Goal: Information Seeking & Learning: Learn about a topic

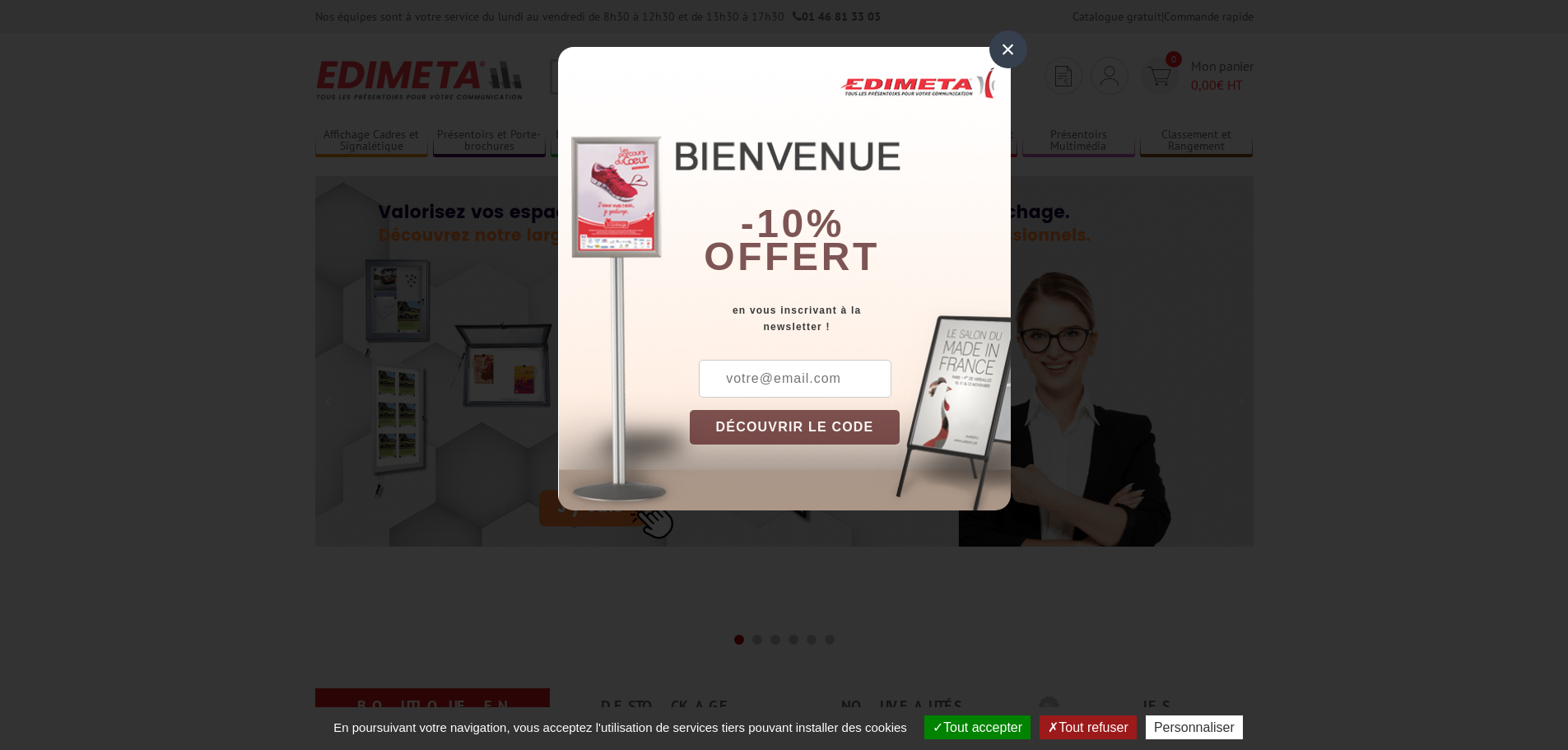
click at [1003, 48] on div "×" at bounding box center [1009, 50] width 38 height 38
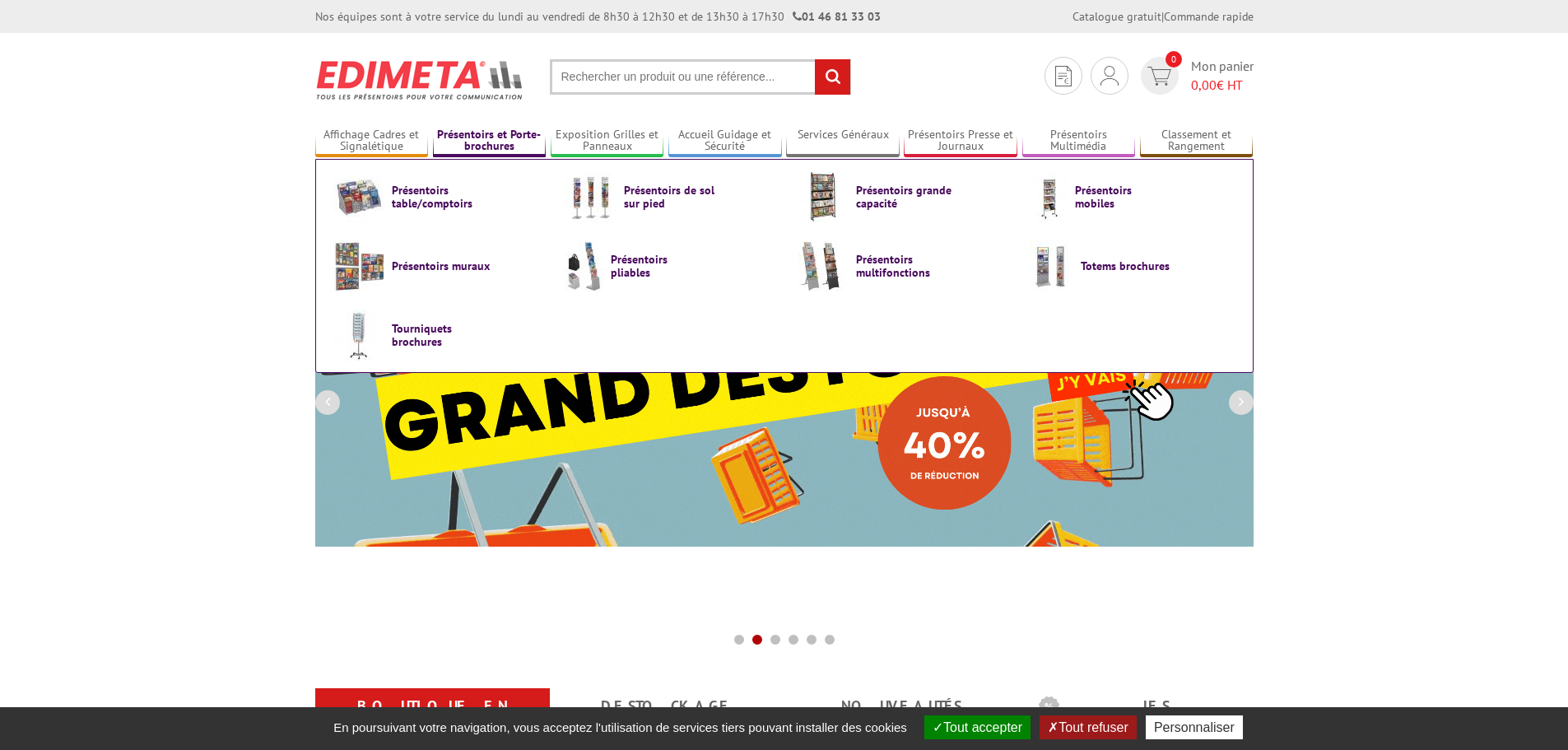
click at [498, 132] on link "Présentoirs et Porte-brochures" at bounding box center [489, 141] width 114 height 27
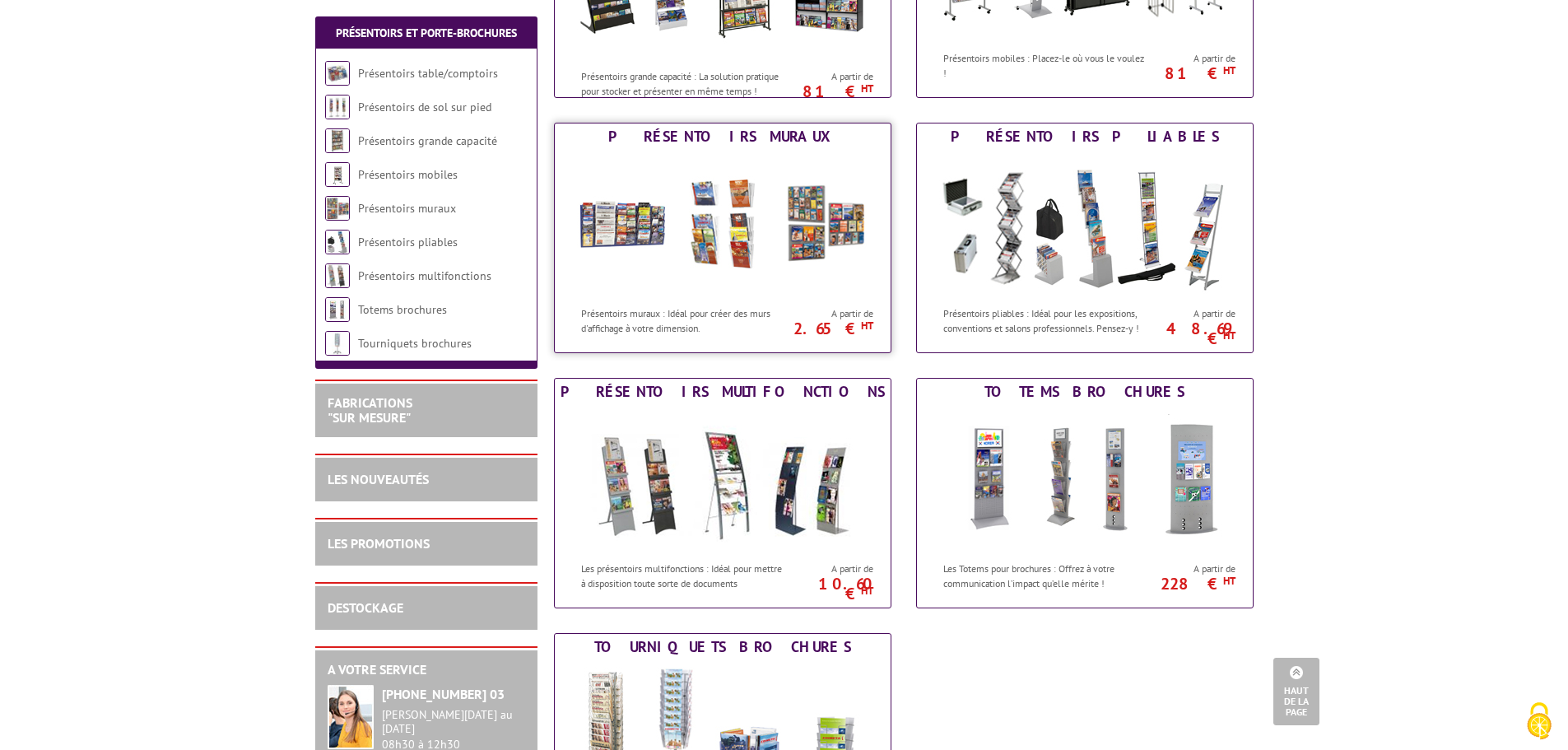
scroll to position [576, 0]
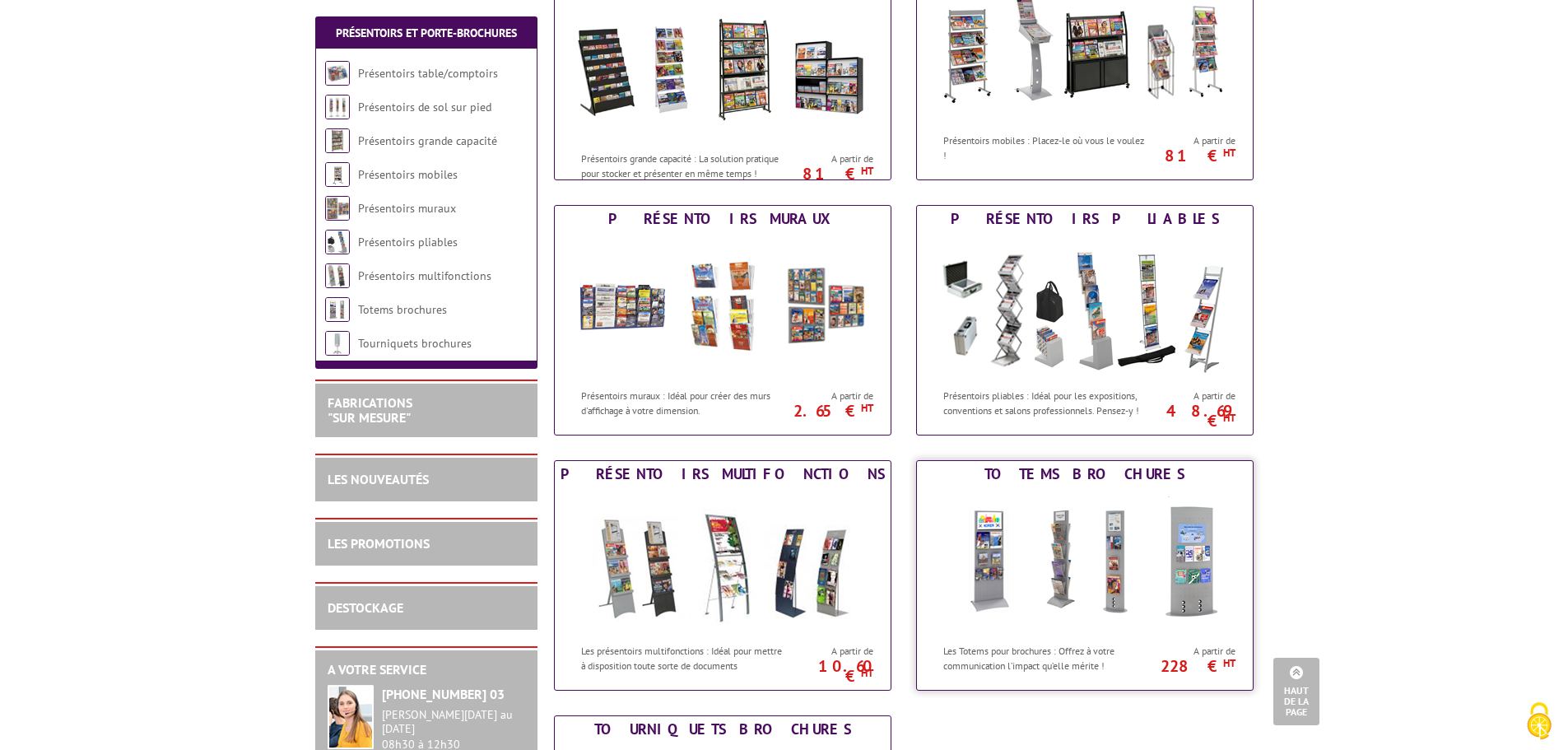
click at [1123, 561] on img at bounding box center [1084, 561] width 304 height 148
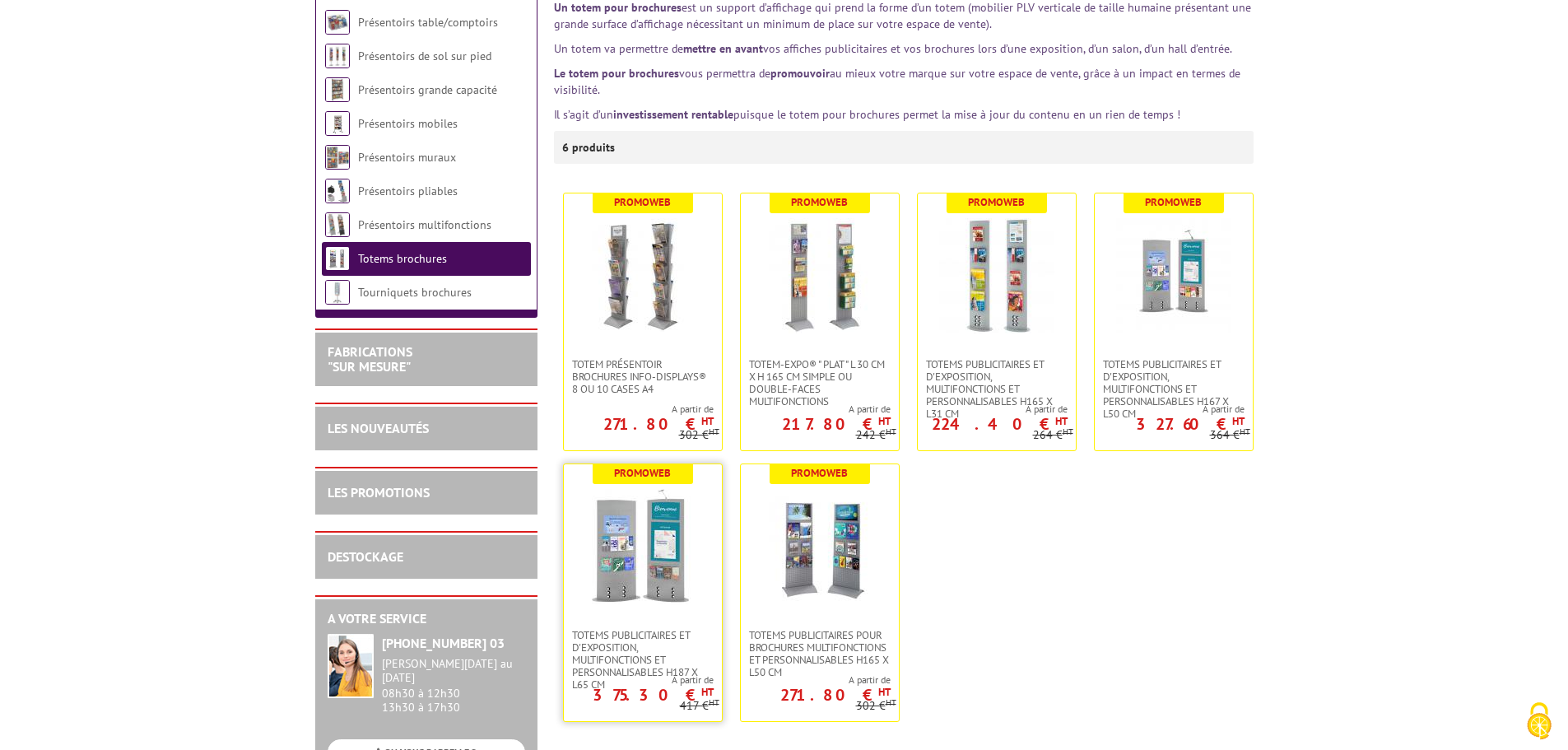
scroll to position [82, 0]
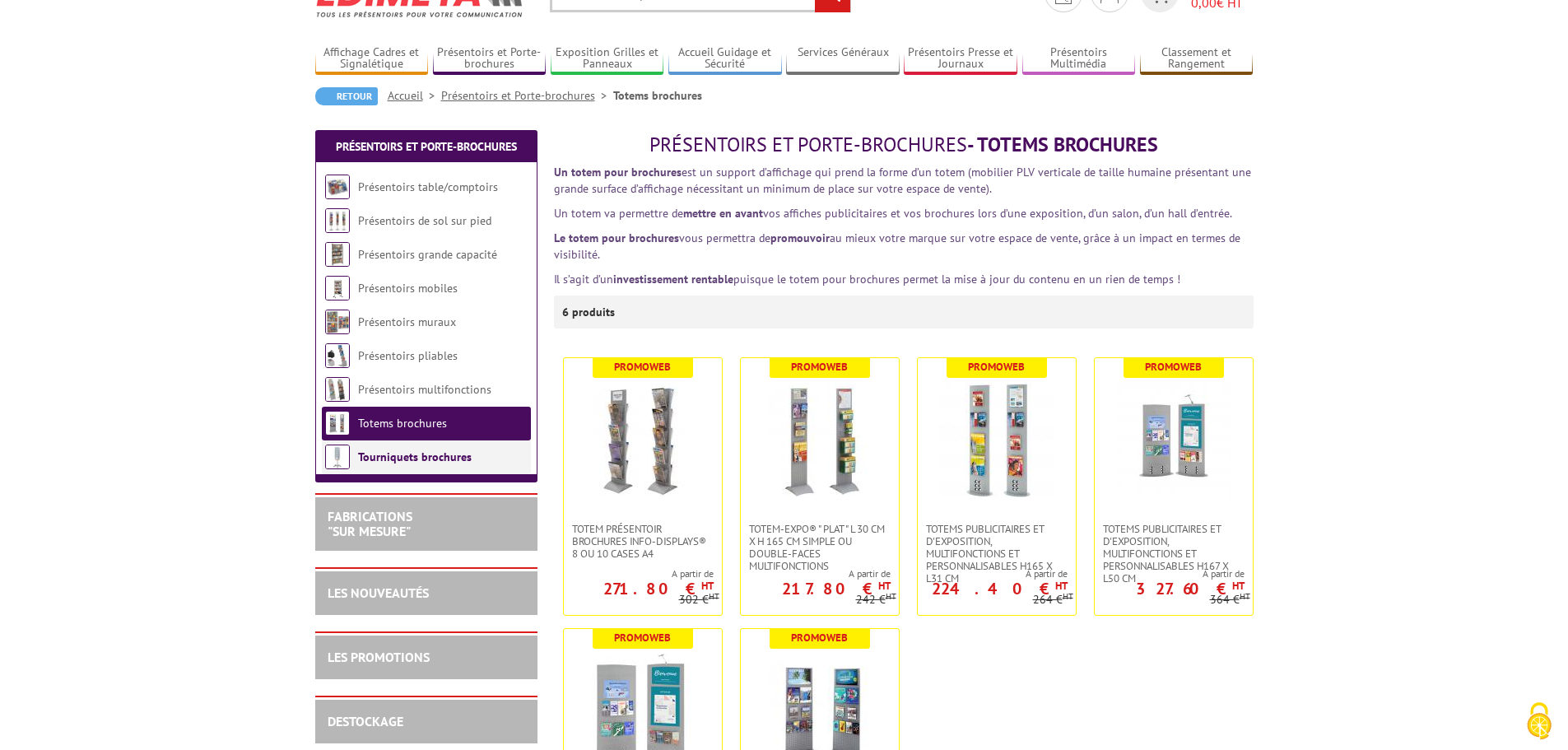
click at [430, 455] on link "Tourniquets brochures" at bounding box center [415, 457] width 114 height 15
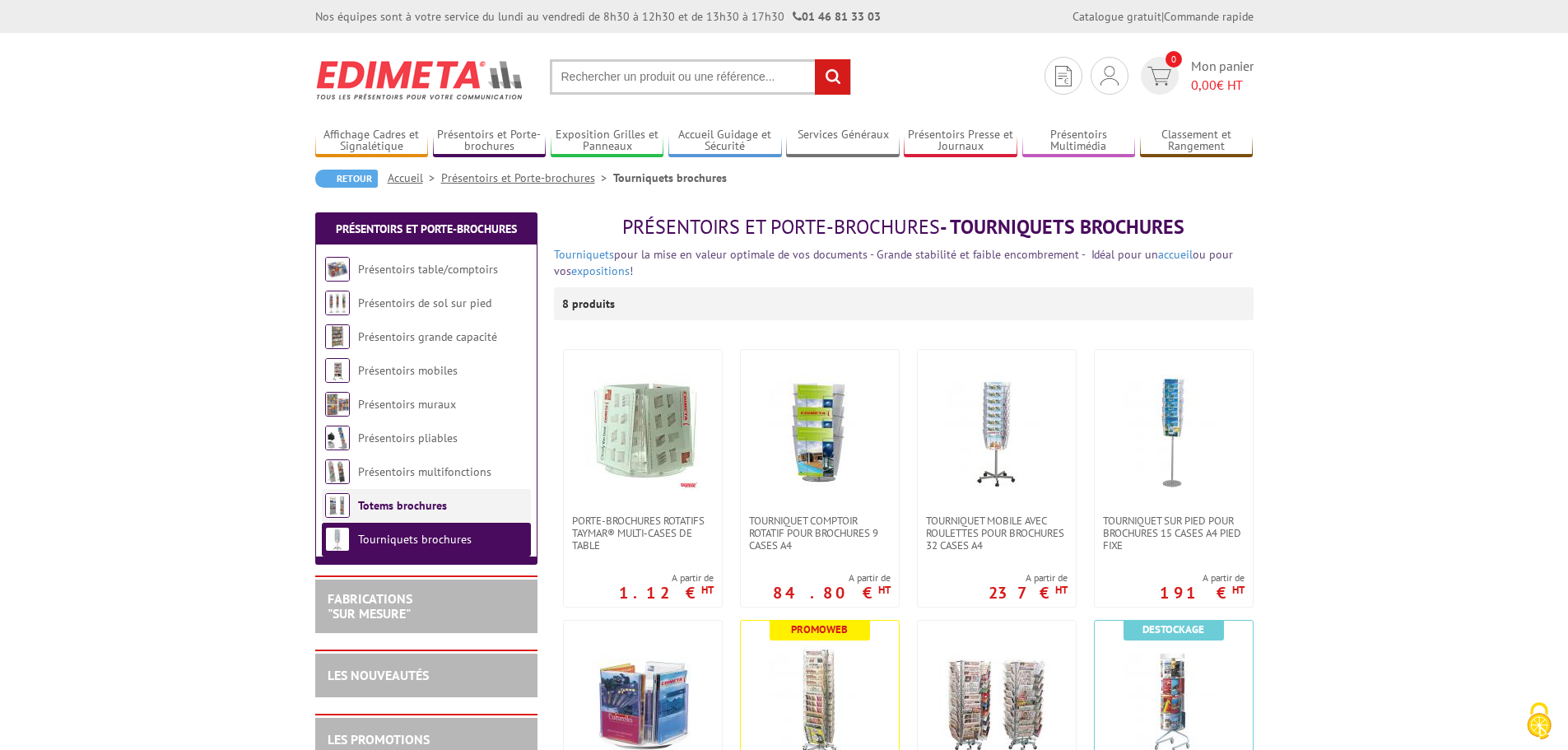
click at [425, 504] on link "Totems brochures" at bounding box center [402, 506] width 89 height 15
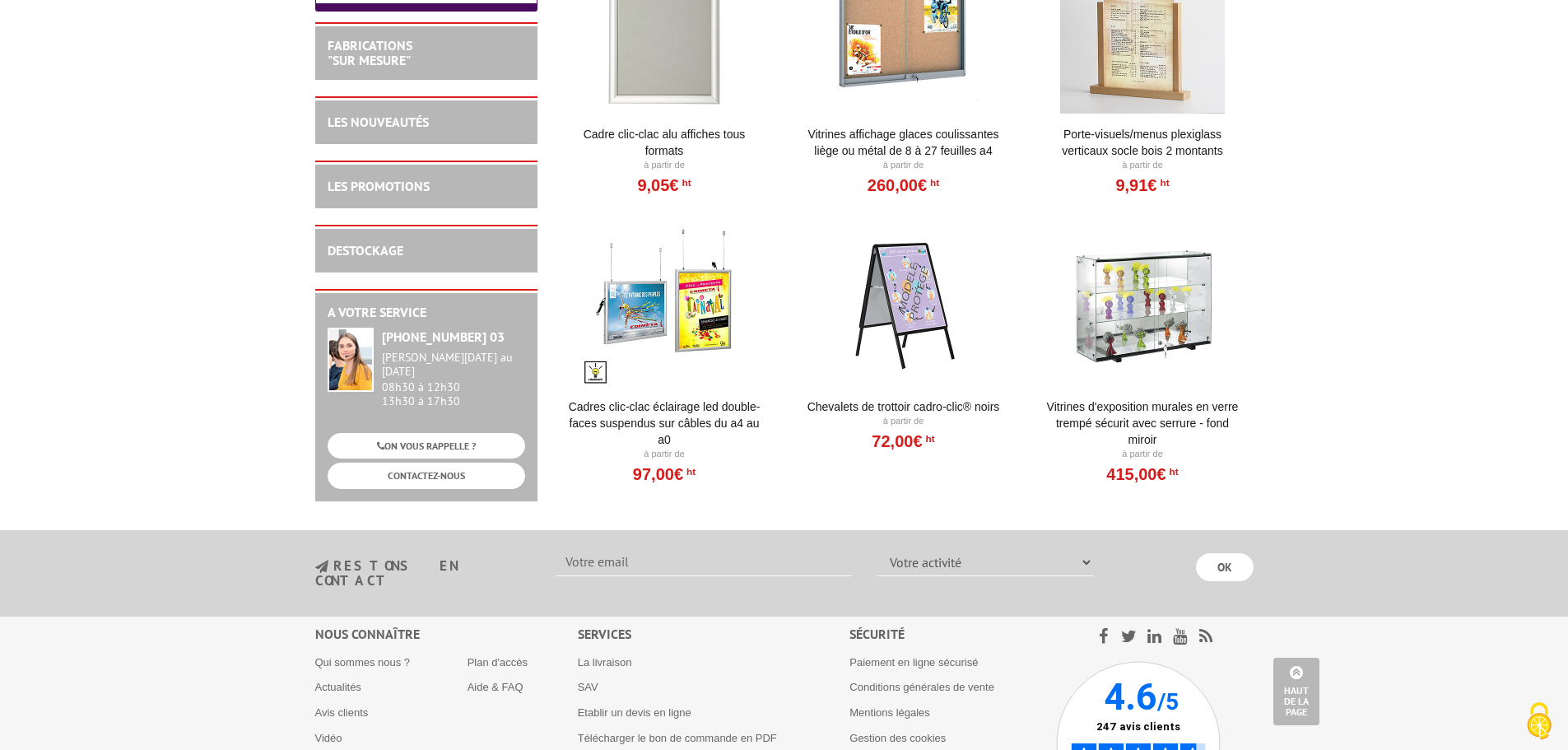
scroll to position [1099, 0]
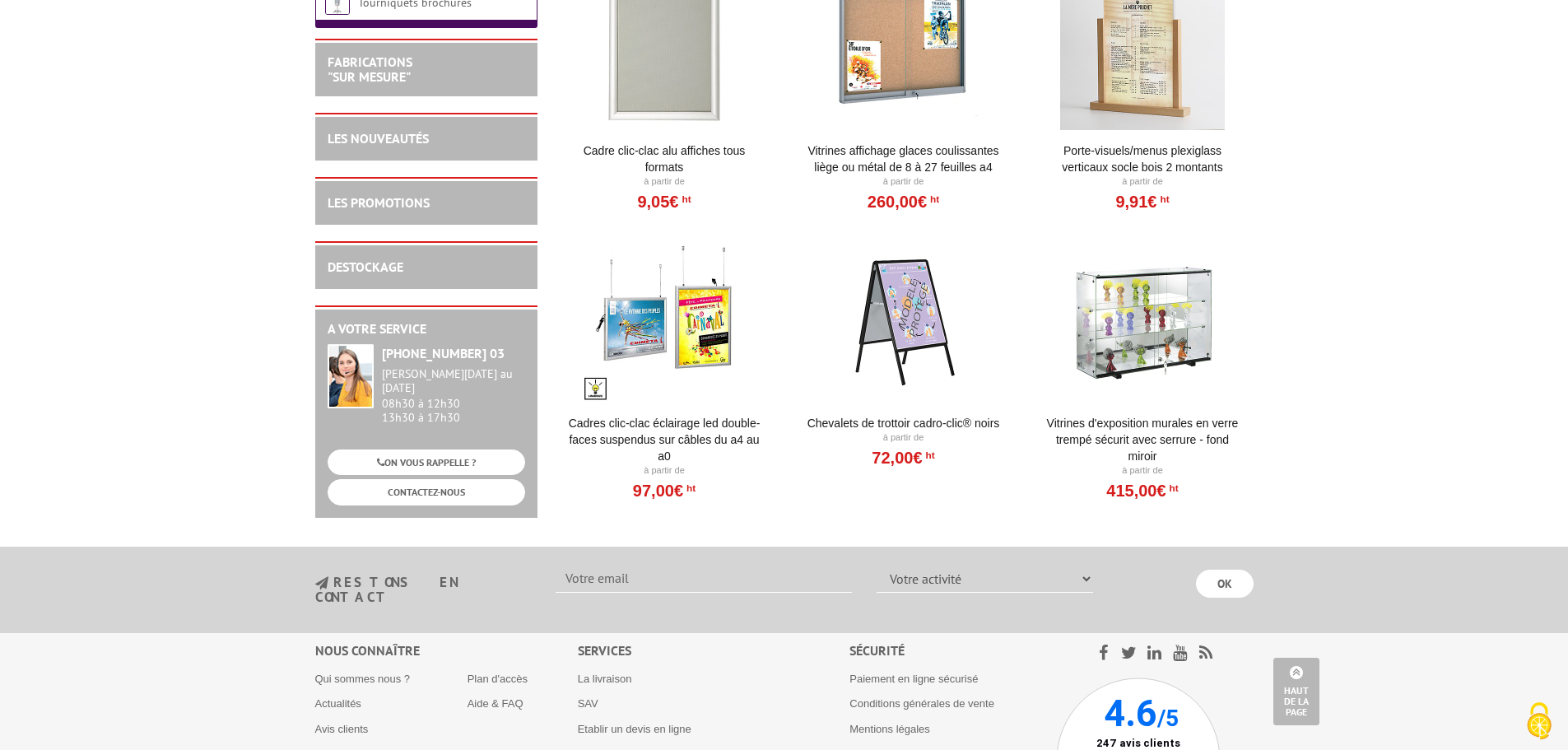
click at [649, 334] on div at bounding box center [664, 320] width 204 height 165
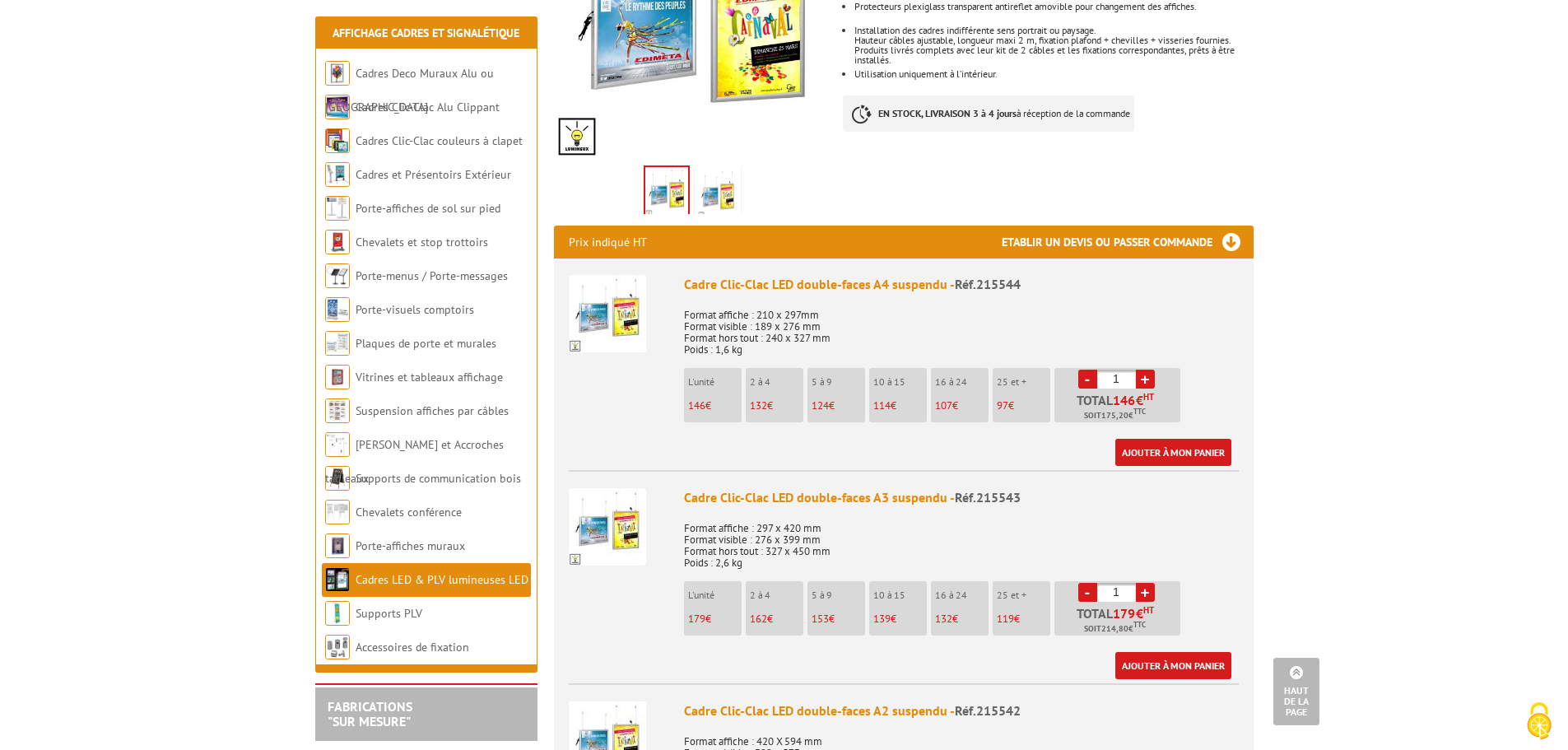
scroll to position [494, 0]
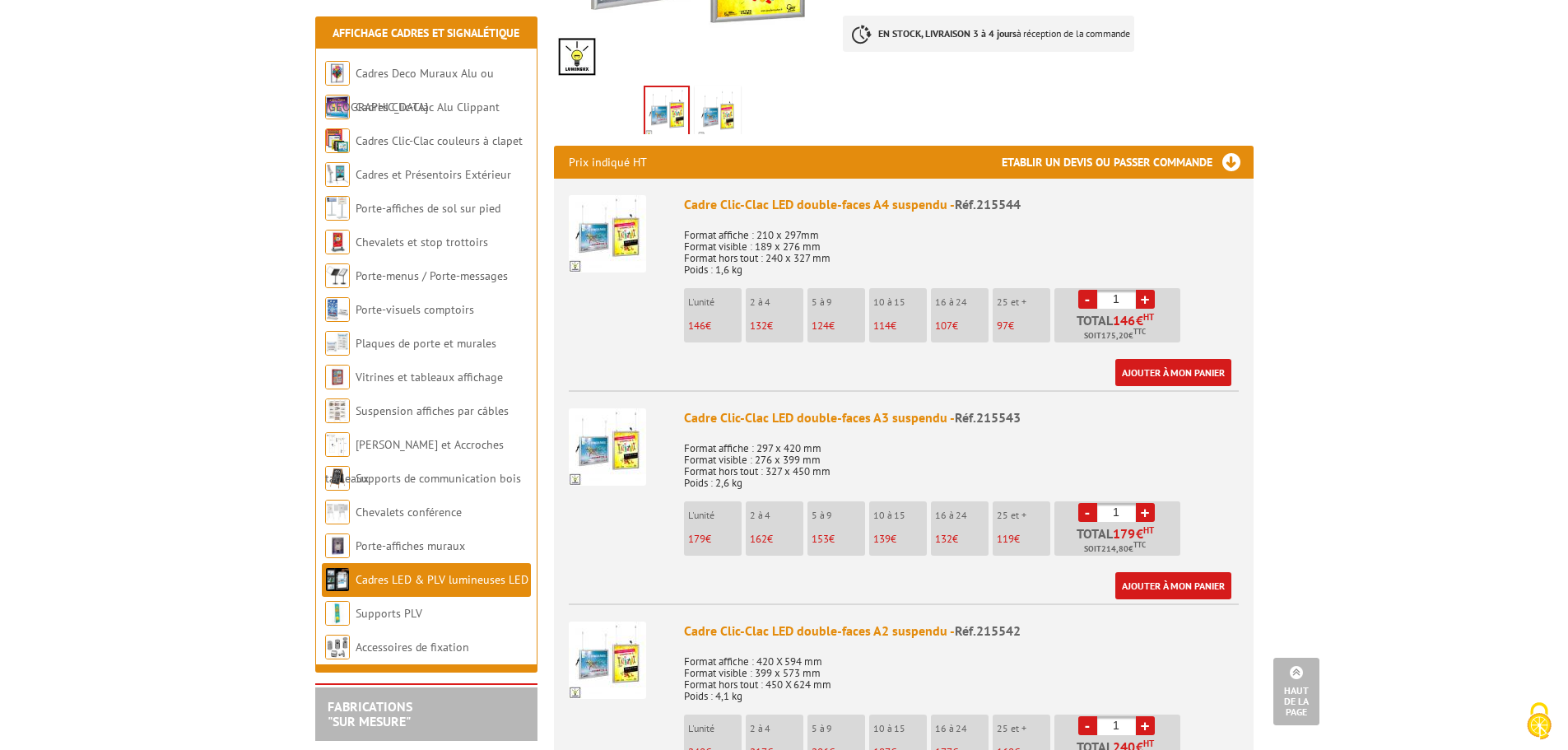
click at [586, 233] on img at bounding box center [607, 234] width 77 height 77
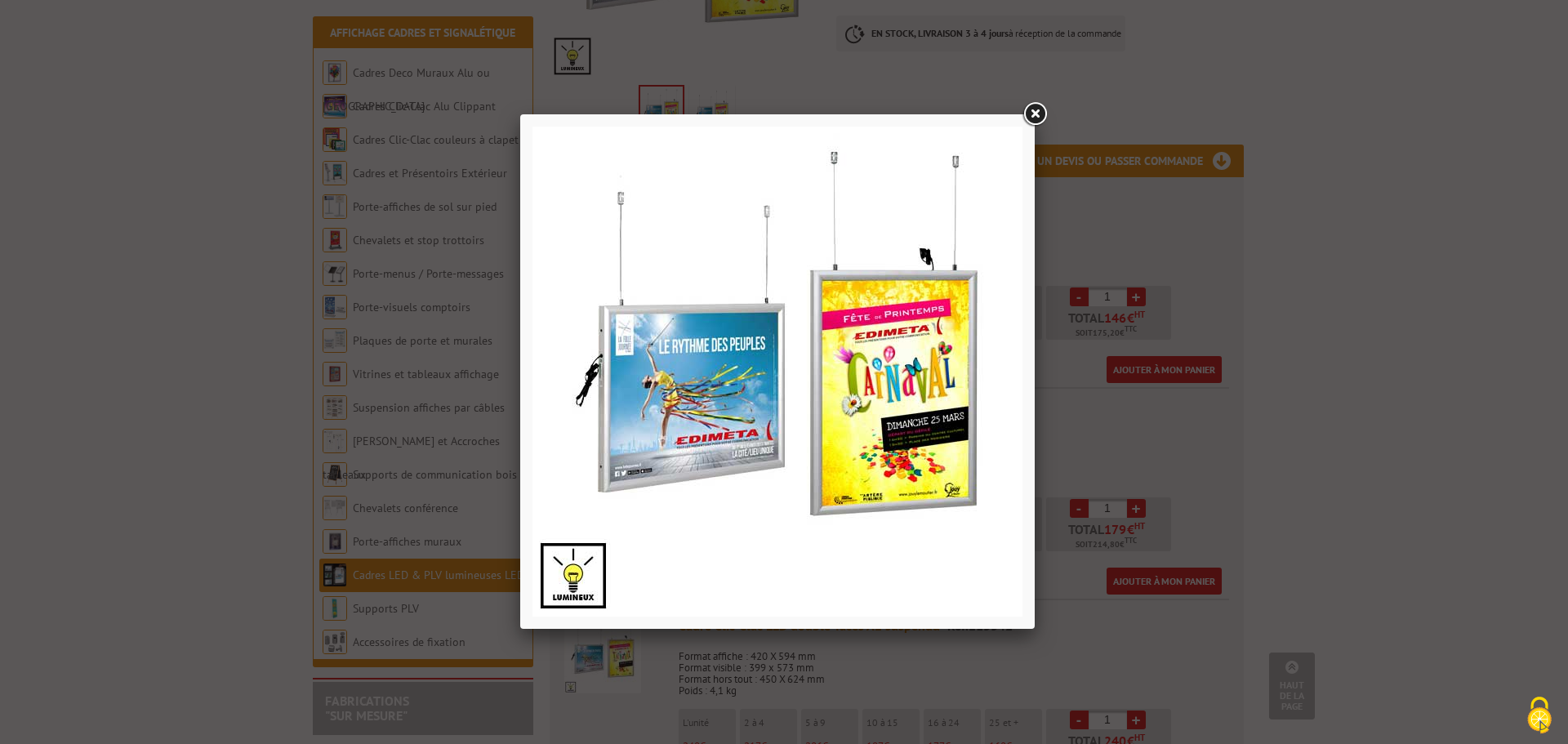
click at [1043, 111] on link at bounding box center [1035, 115] width 30 height 30
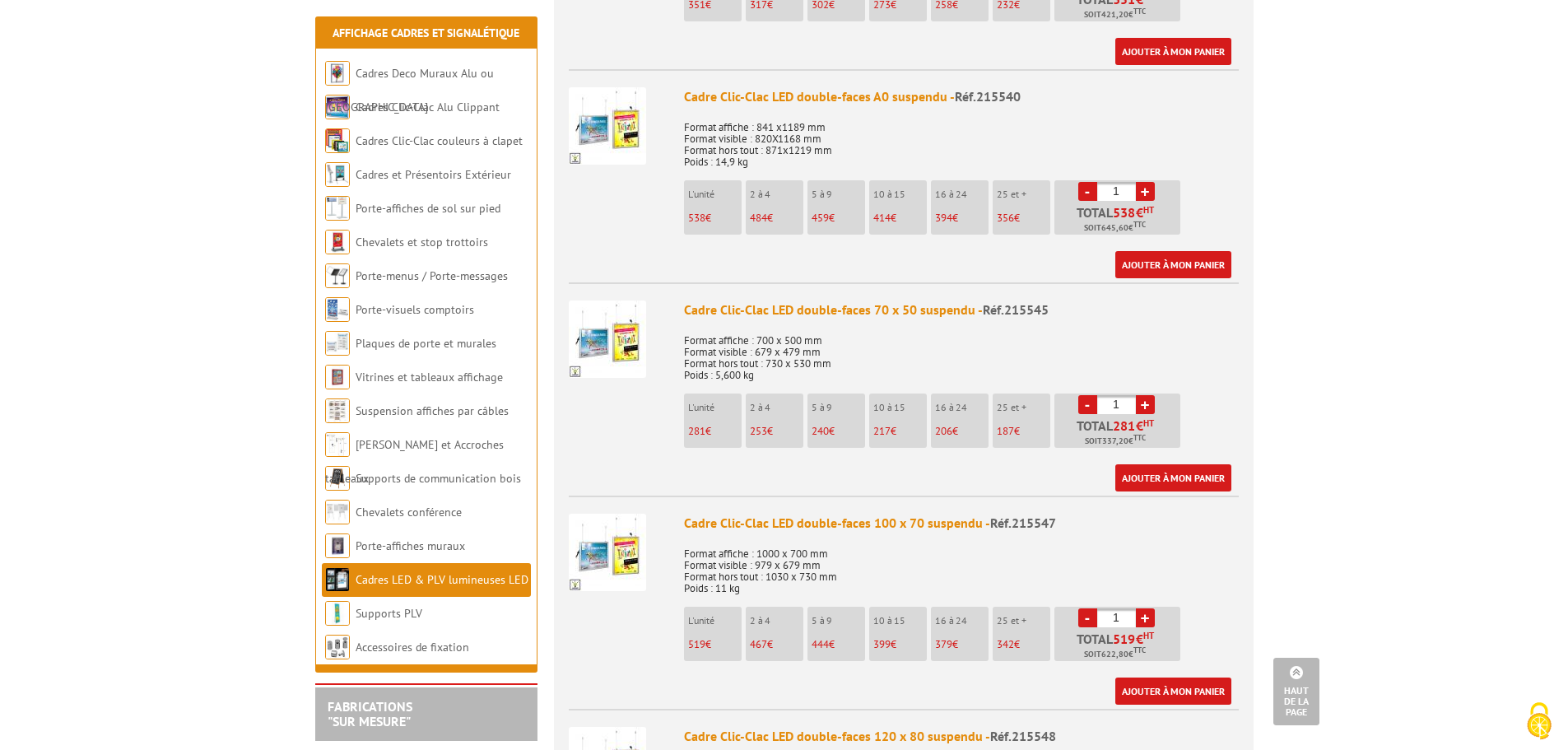
scroll to position [1483, 0]
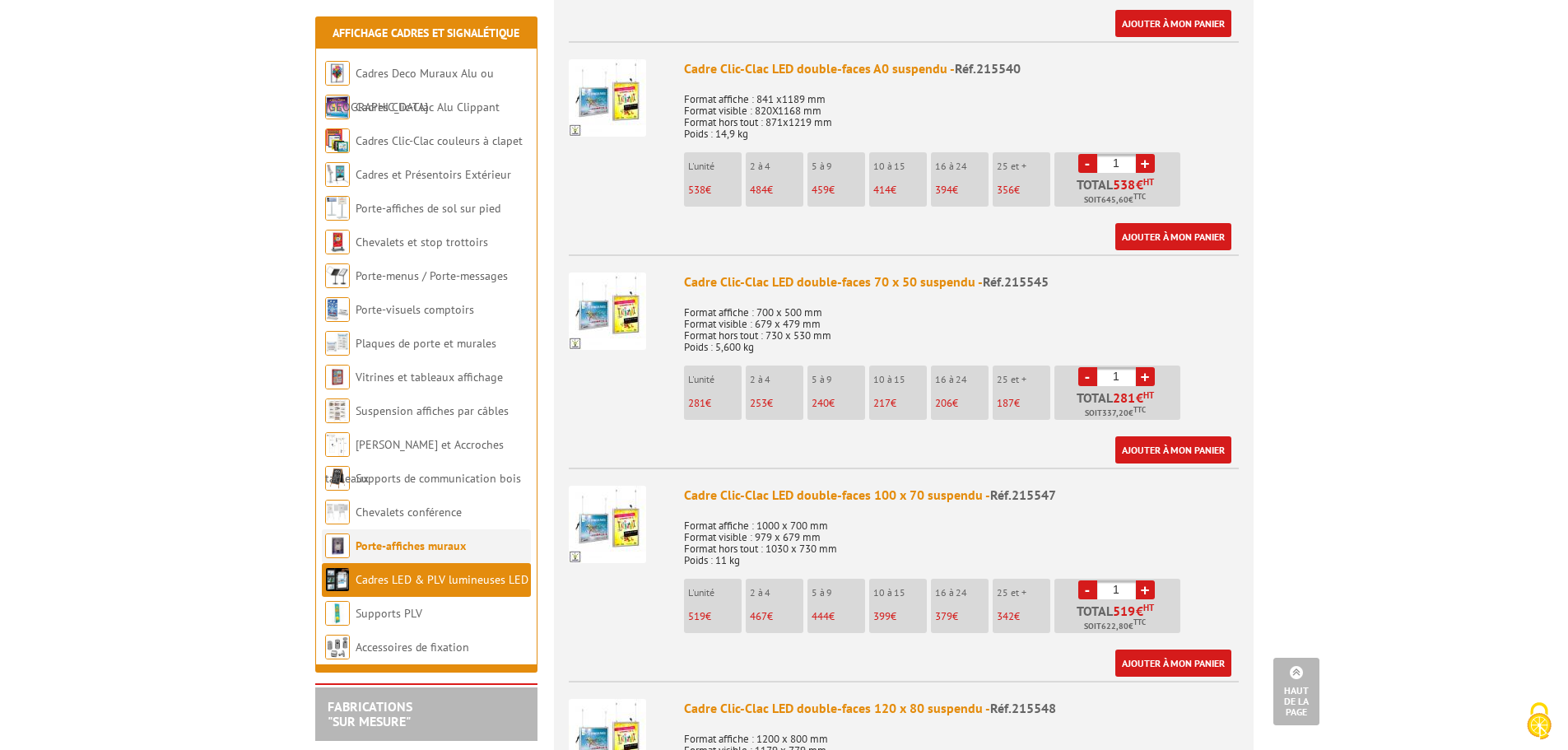
click at [446, 547] on link "Porte-affiches muraux" at bounding box center [410, 546] width 111 height 15
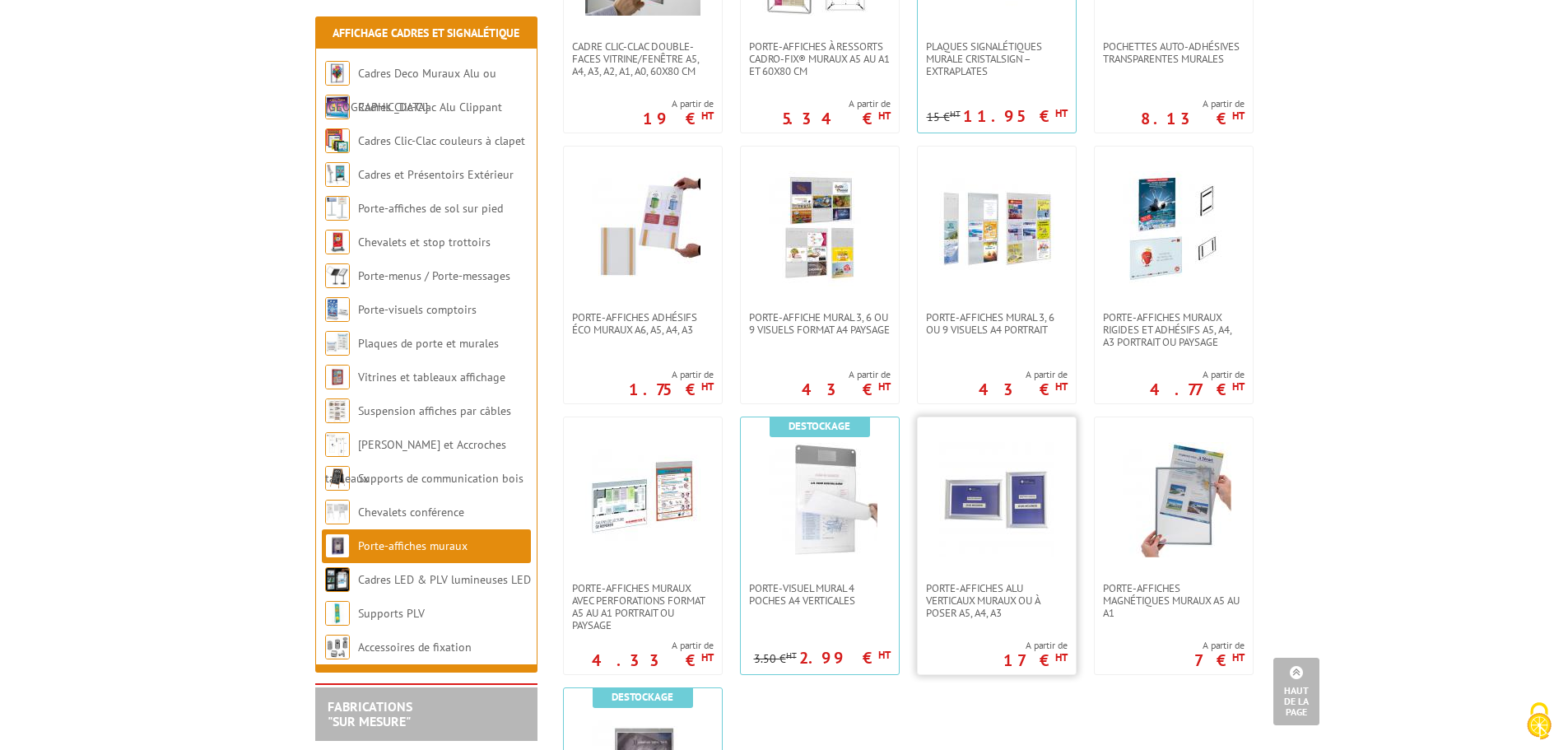
scroll to position [1153, 0]
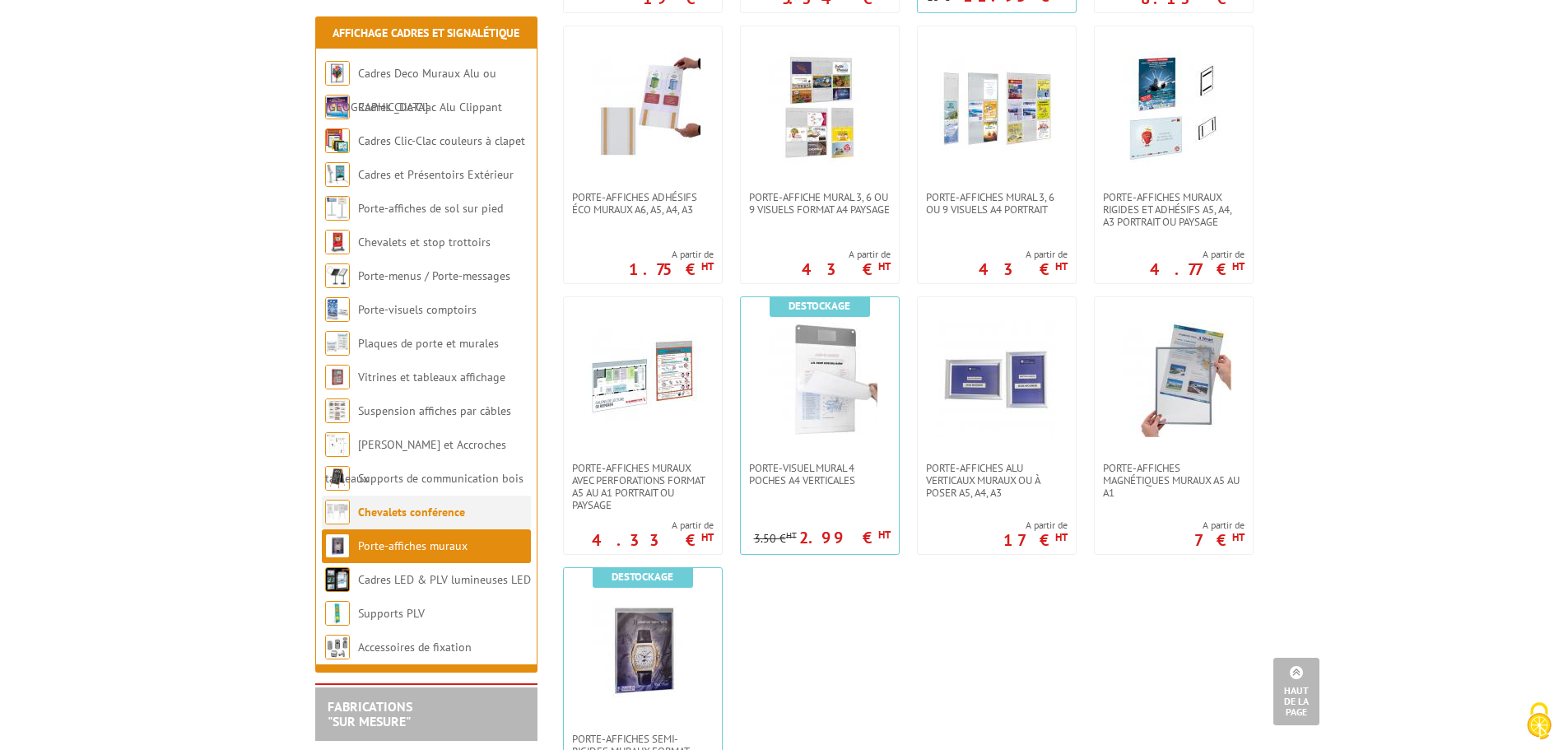
click at [452, 507] on link "Chevalets conférence" at bounding box center [411, 512] width 107 height 15
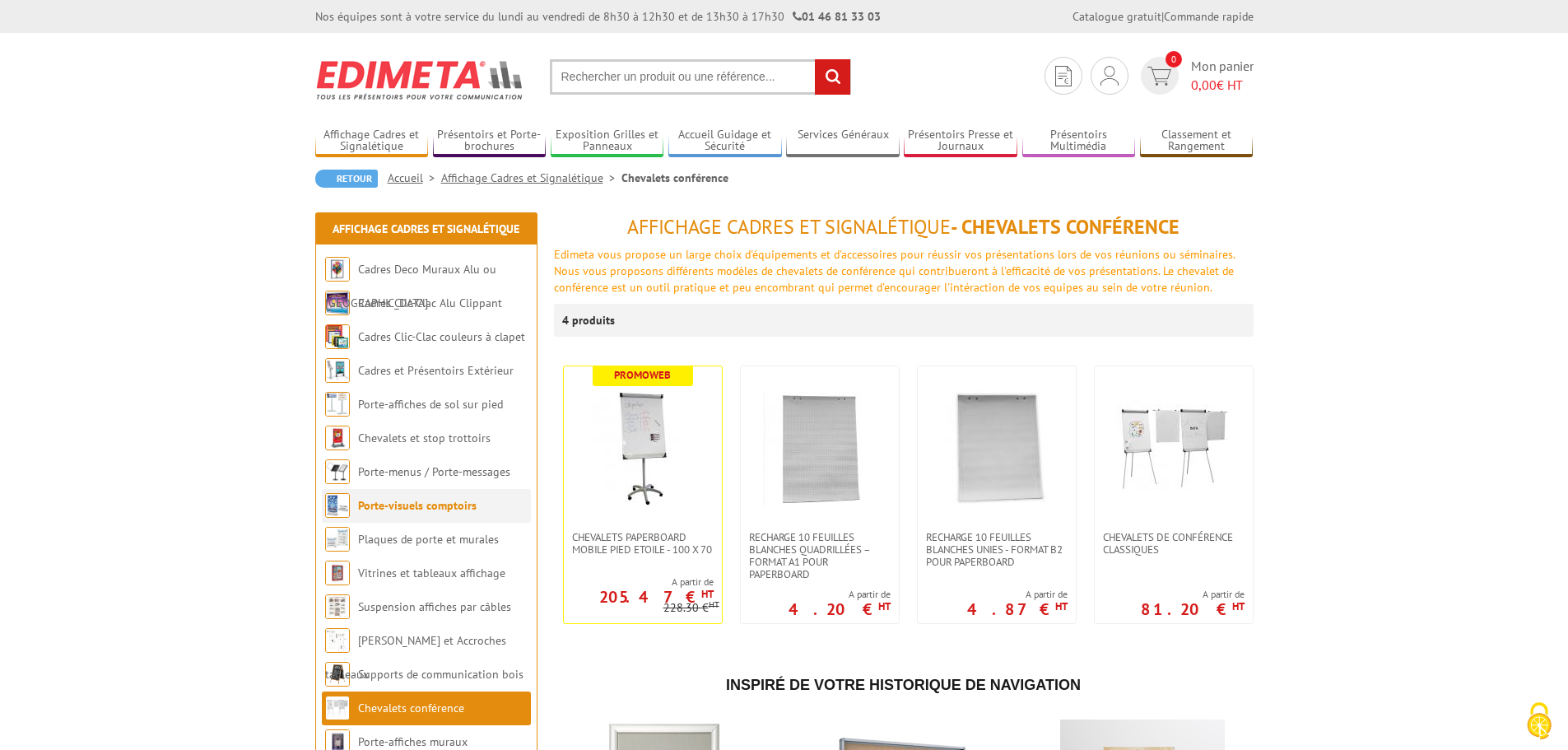
click at [452, 505] on link "Porte-visuels comptoirs" at bounding box center [417, 506] width 119 height 15
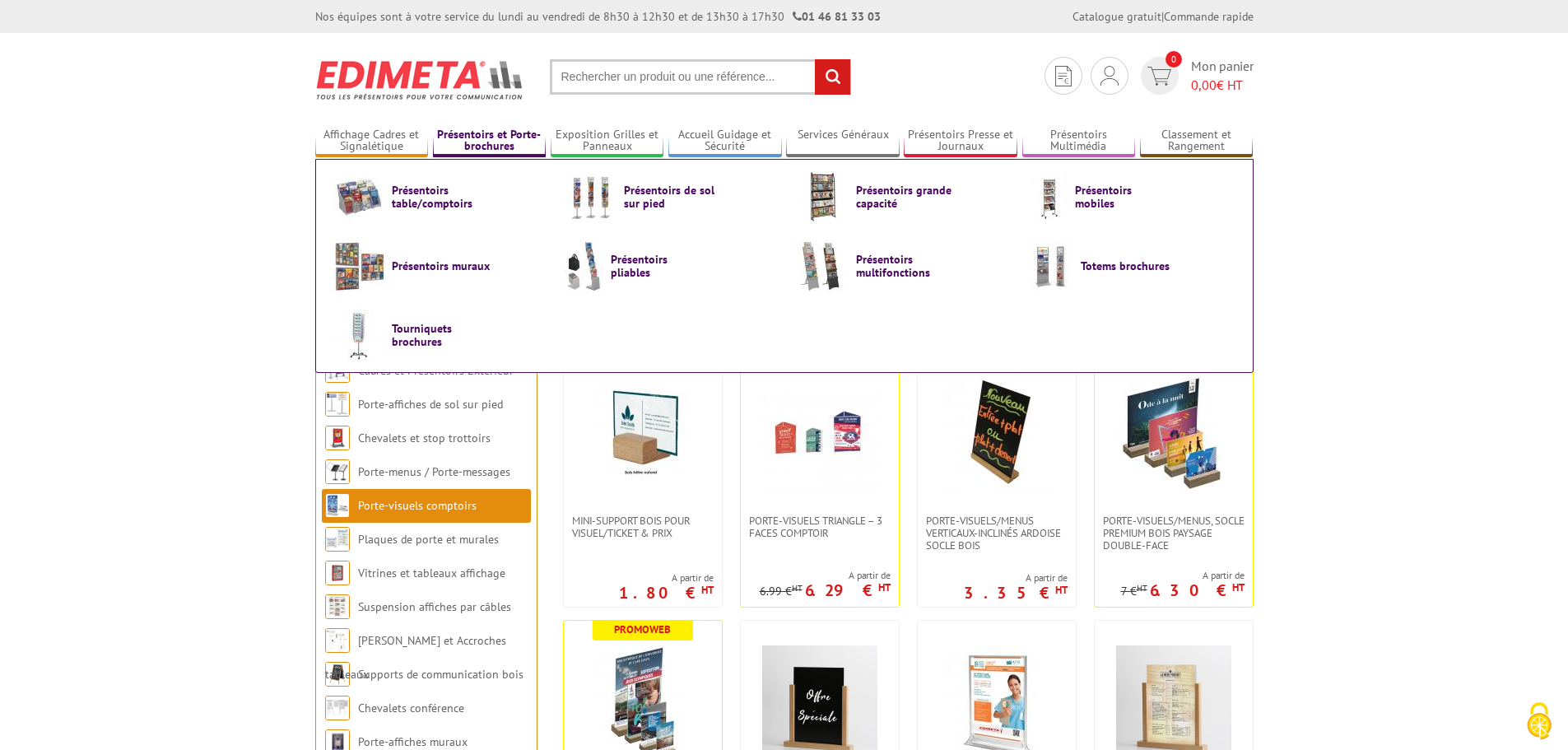
click at [455, 138] on link "Présentoirs et Porte-brochures" at bounding box center [489, 141] width 114 height 27
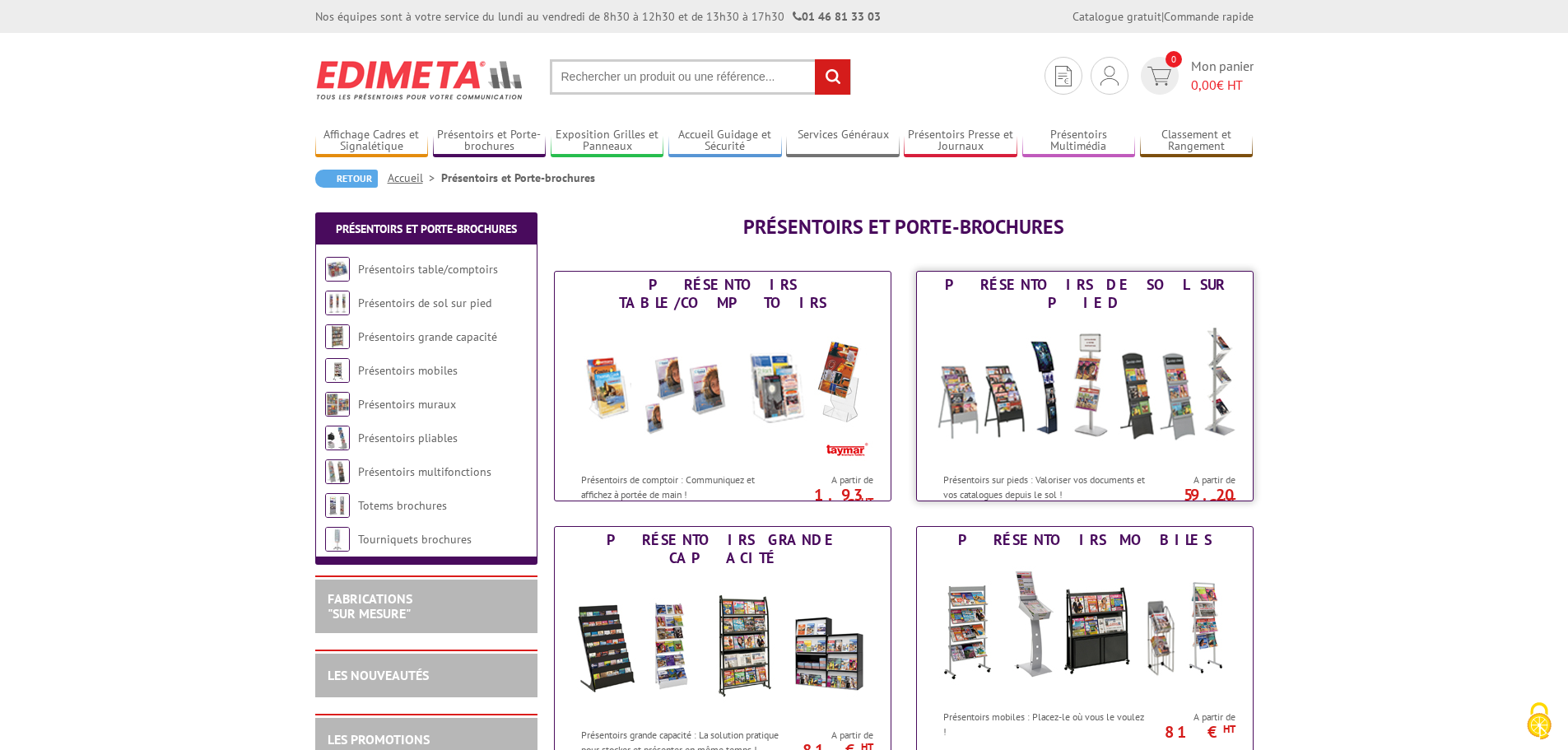
click at [1081, 401] on img at bounding box center [1084, 390] width 304 height 148
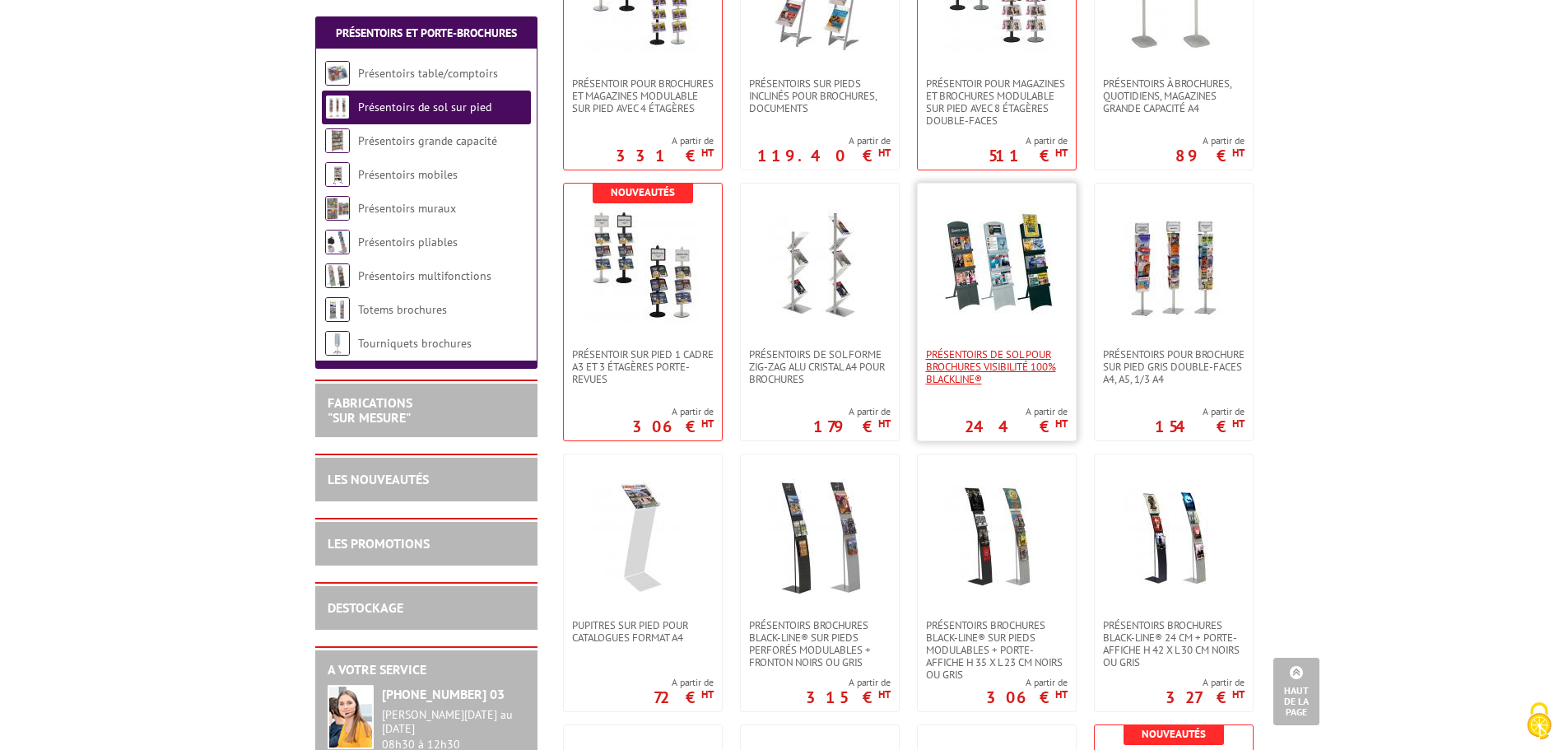
scroll to position [1318, 0]
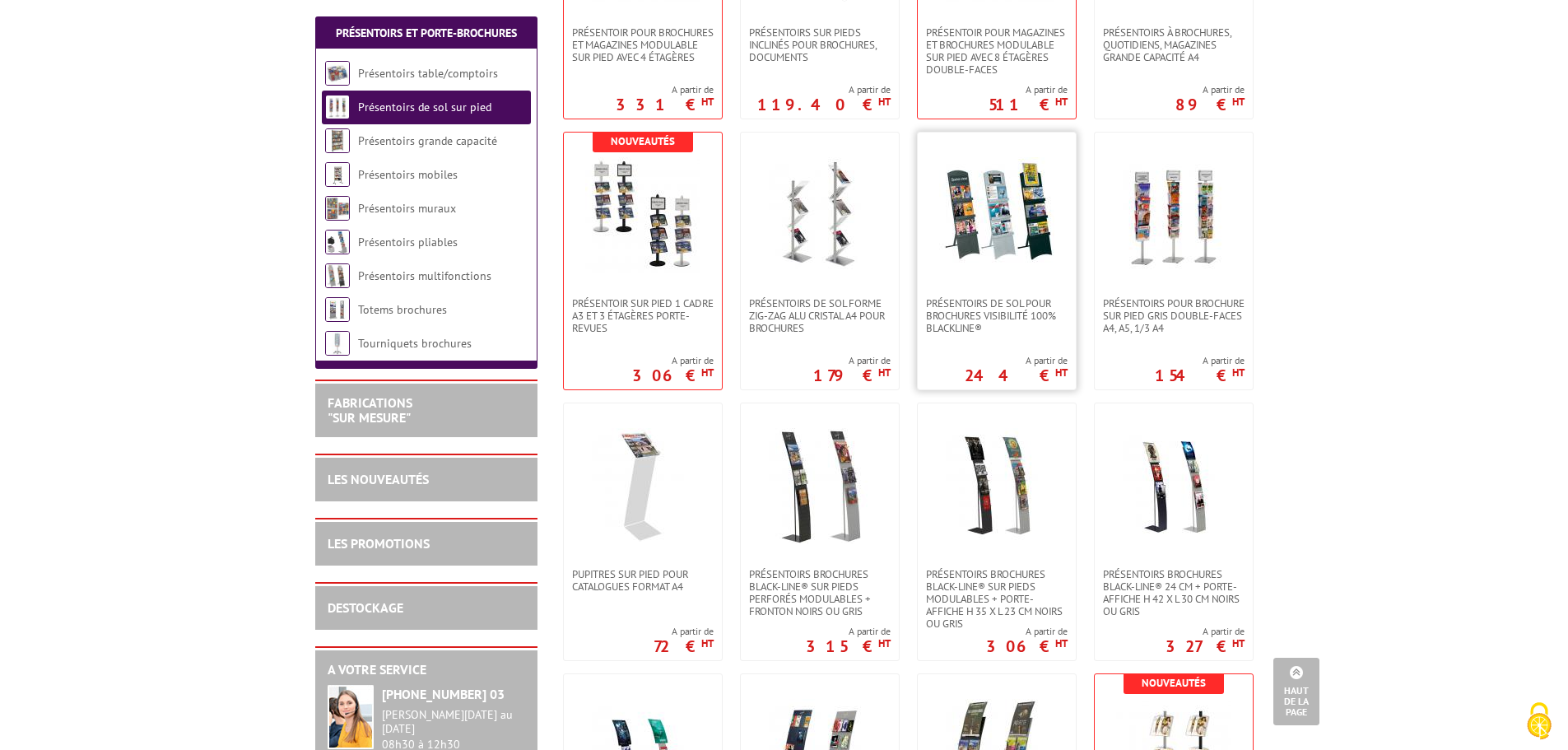
click at [988, 277] on link at bounding box center [996, 215] width 158 height 165
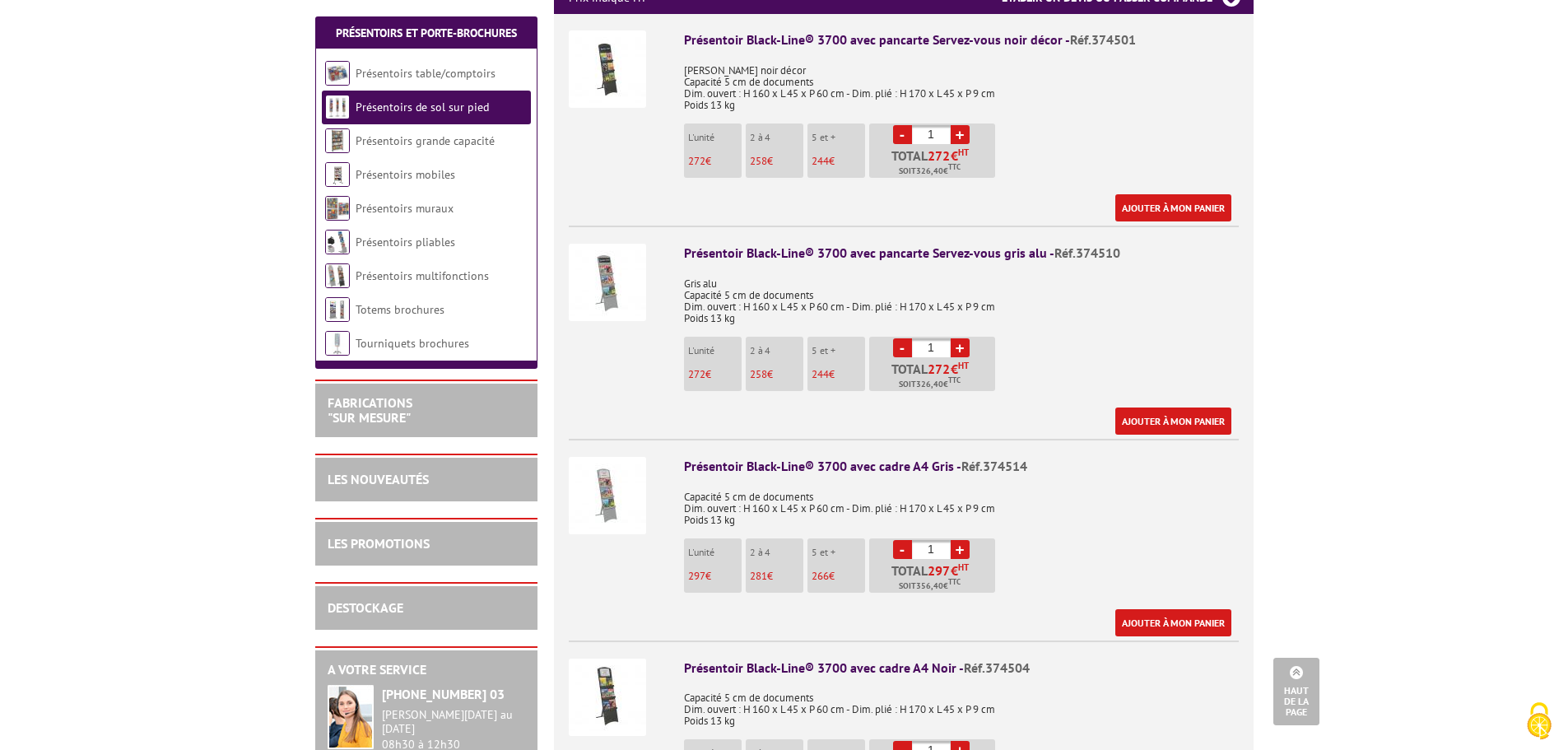
scroll to position [576, 0]
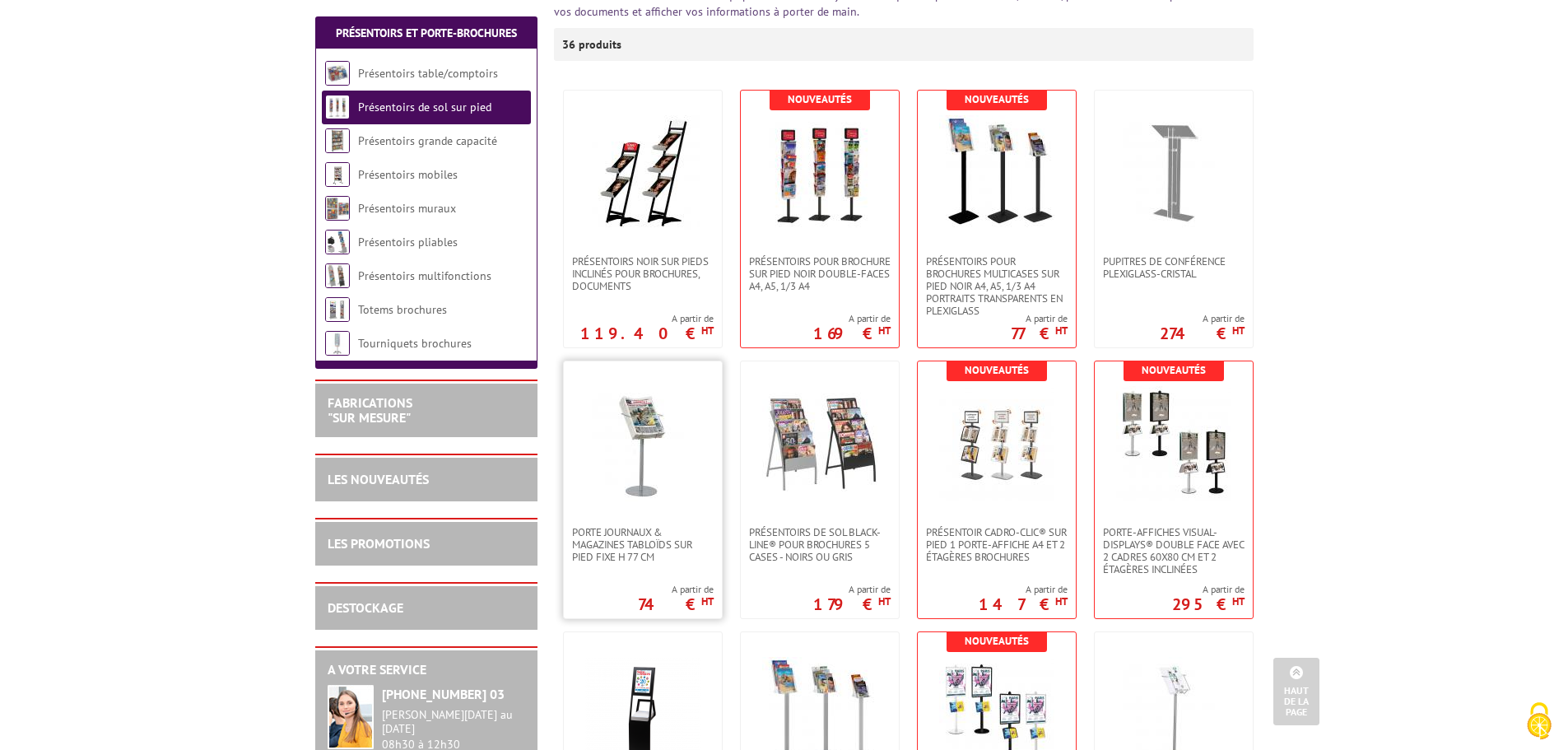
scroll to position [247, 0]
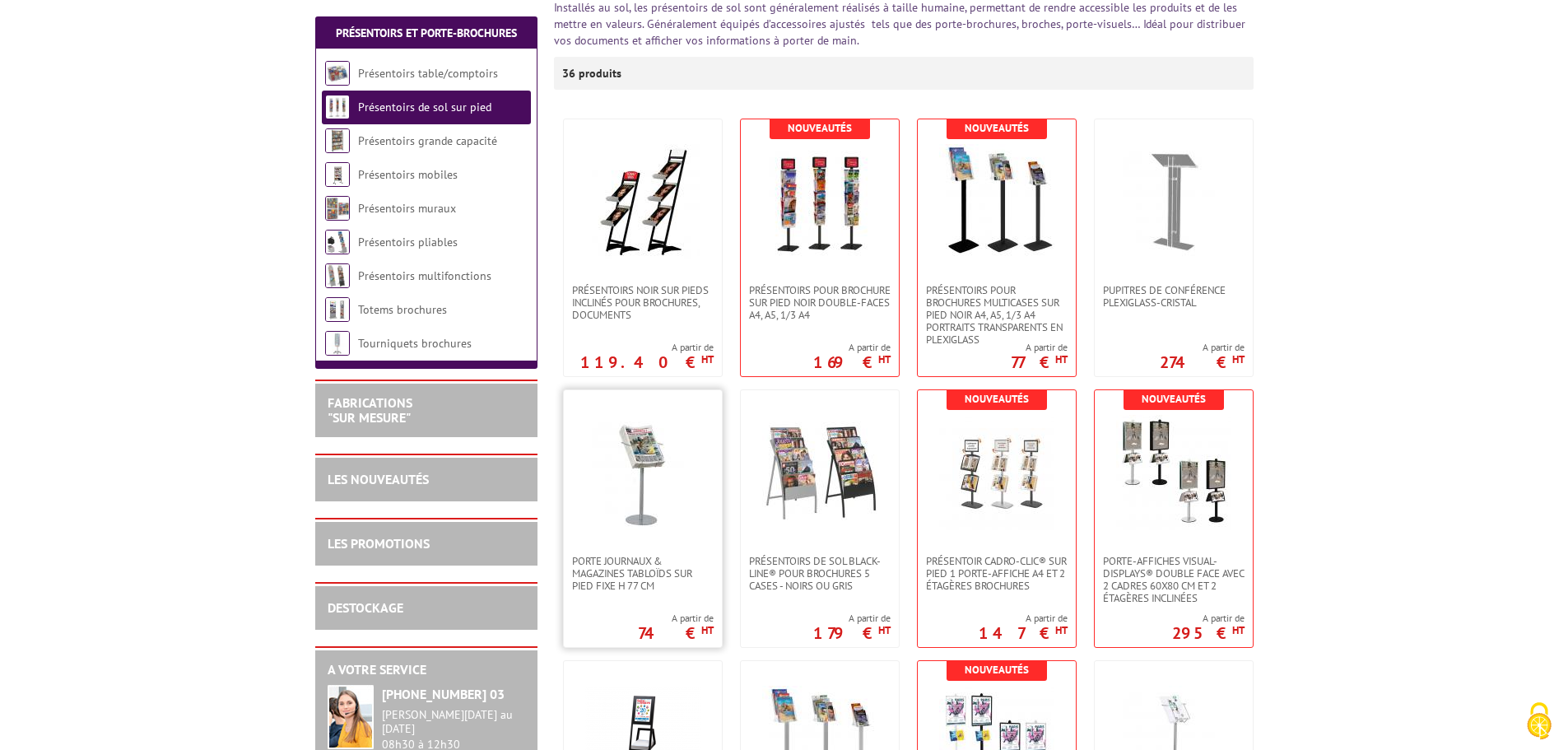
click at [658, 513] on img at bounding box center [642, 472] width 116 height 116
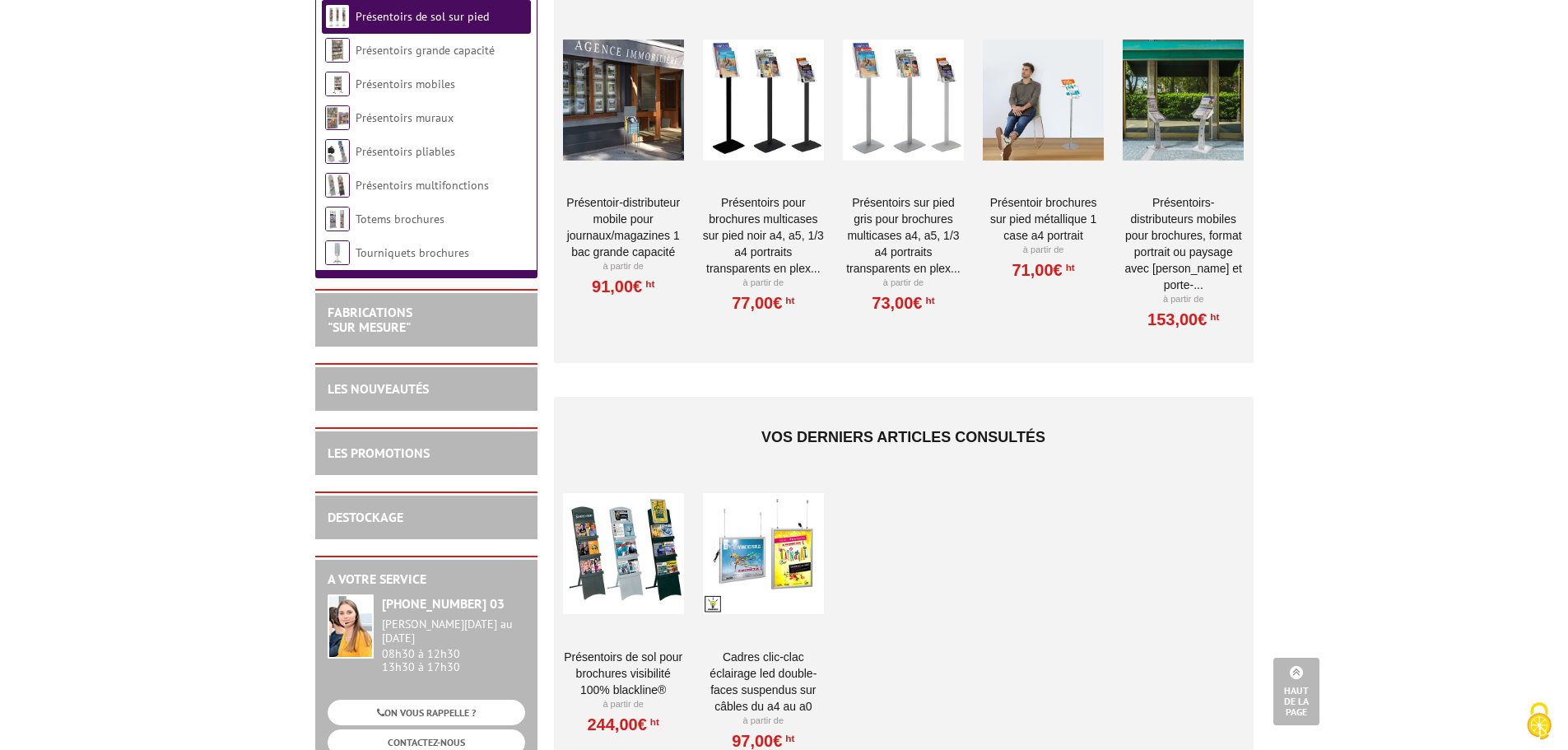
scroll to position [823, 0]
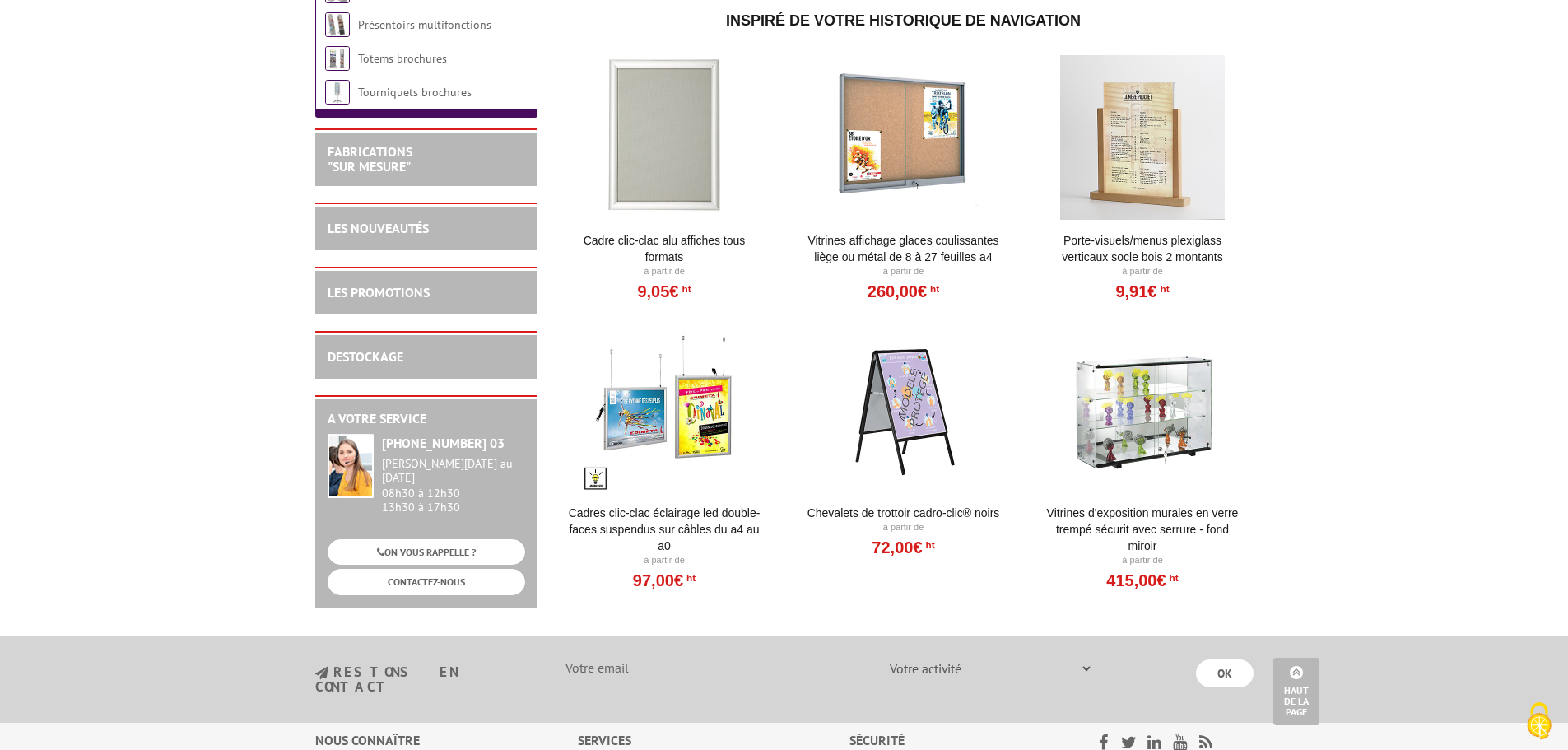
scroll to position [3047, 0]
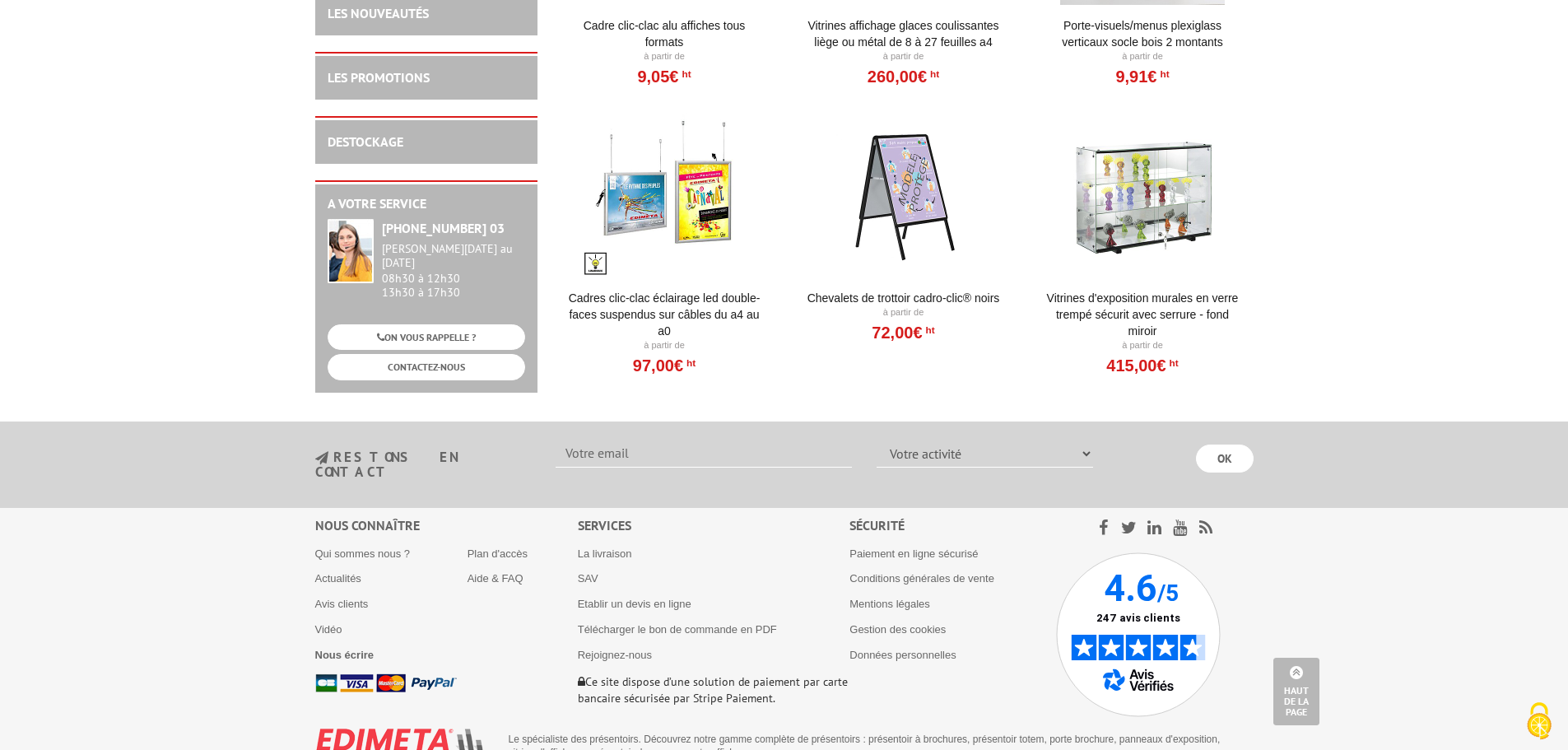
click at [935, 200] on div at bounding box center [903, 195] width 204 height 165
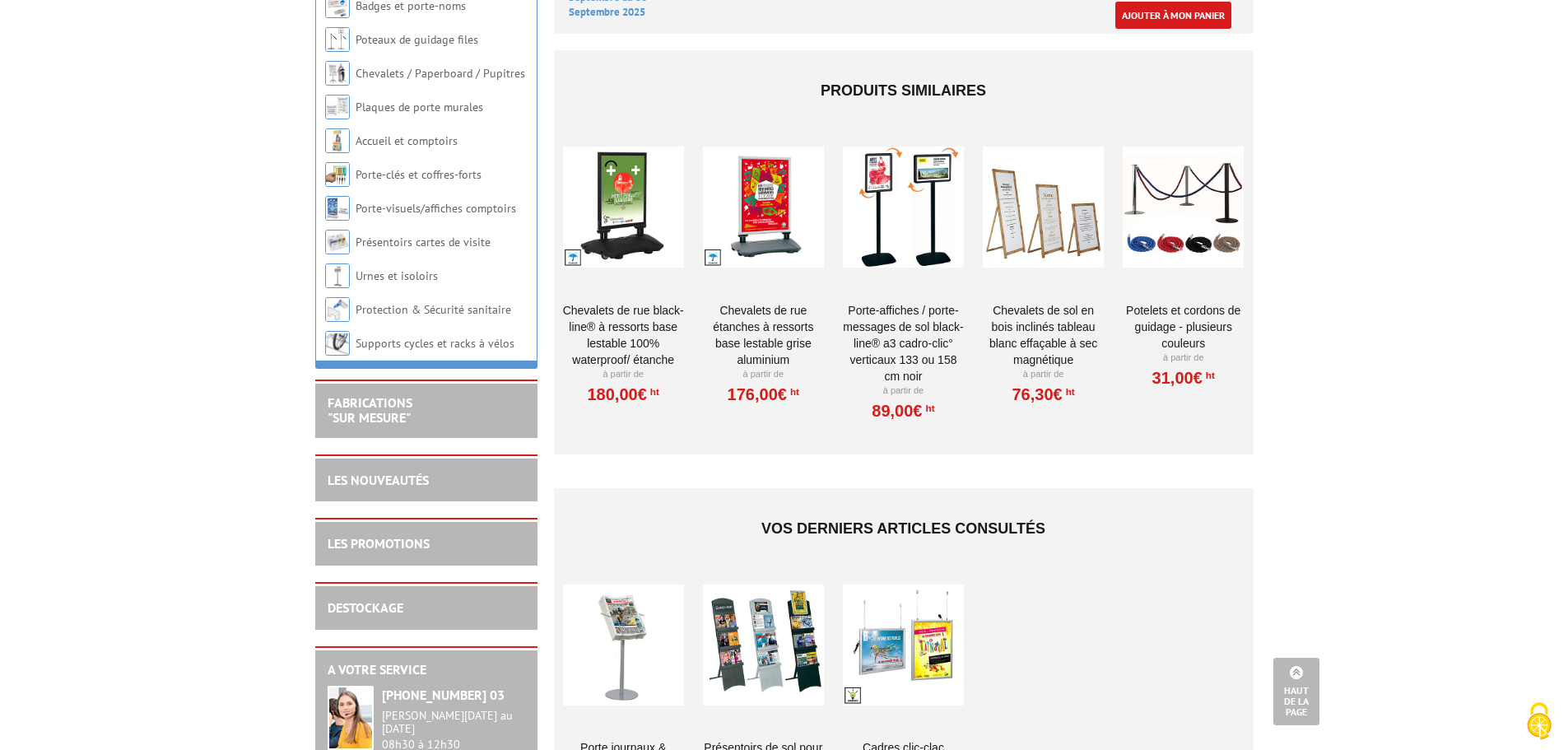
scroll to position [1729, 0]
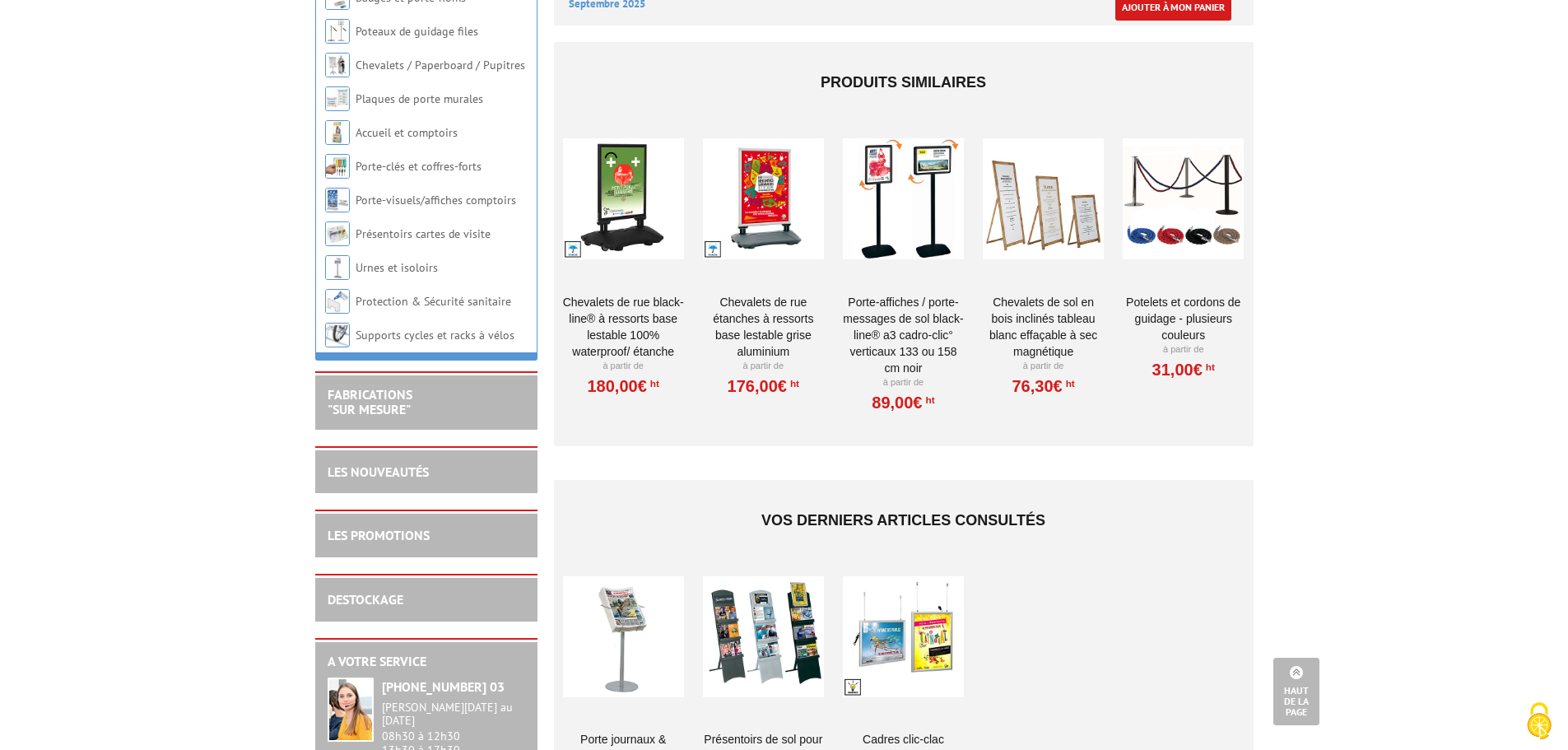
click at [653, 201] on div at bounding box center [623, 200] width 121 height 165
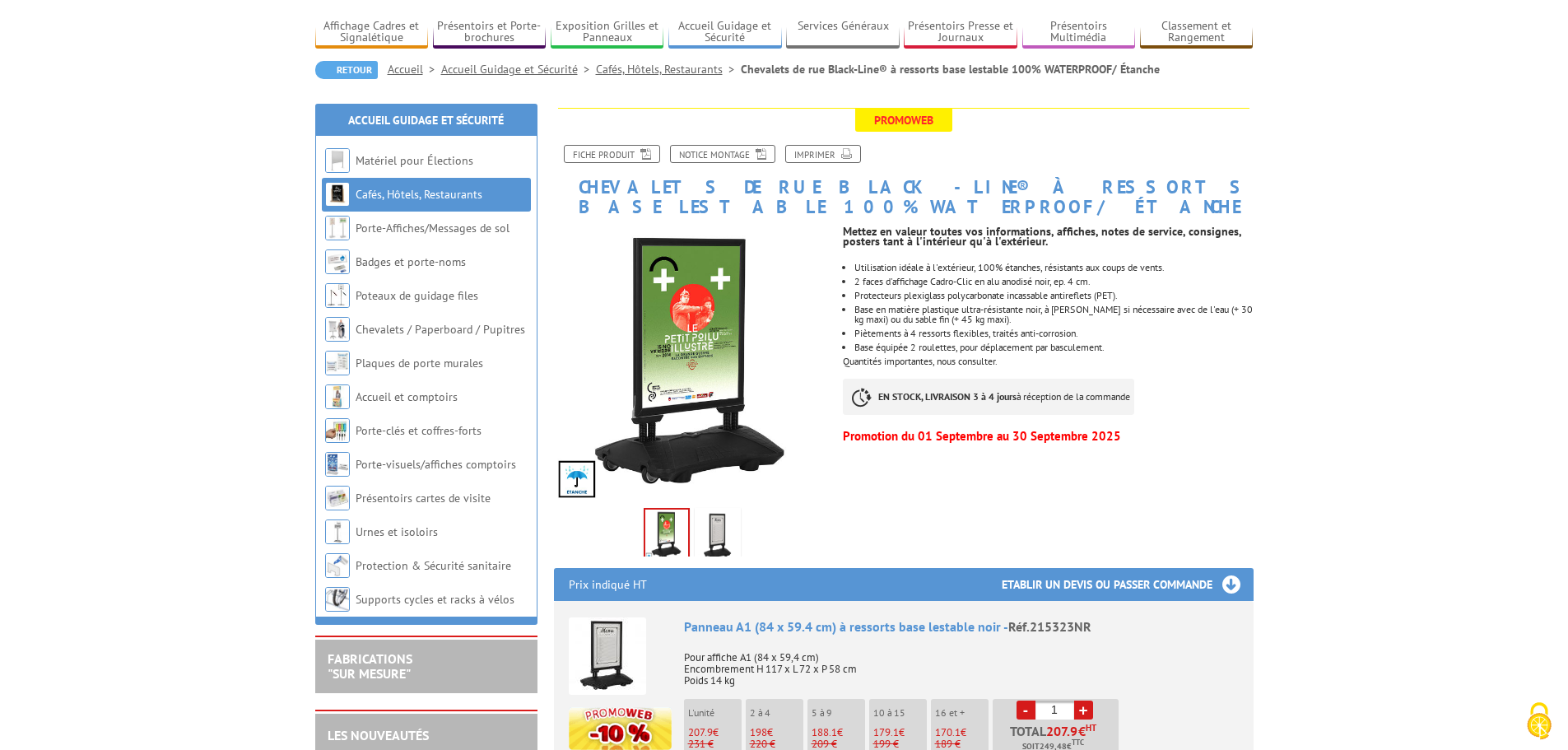
scroll to position [82, 0]
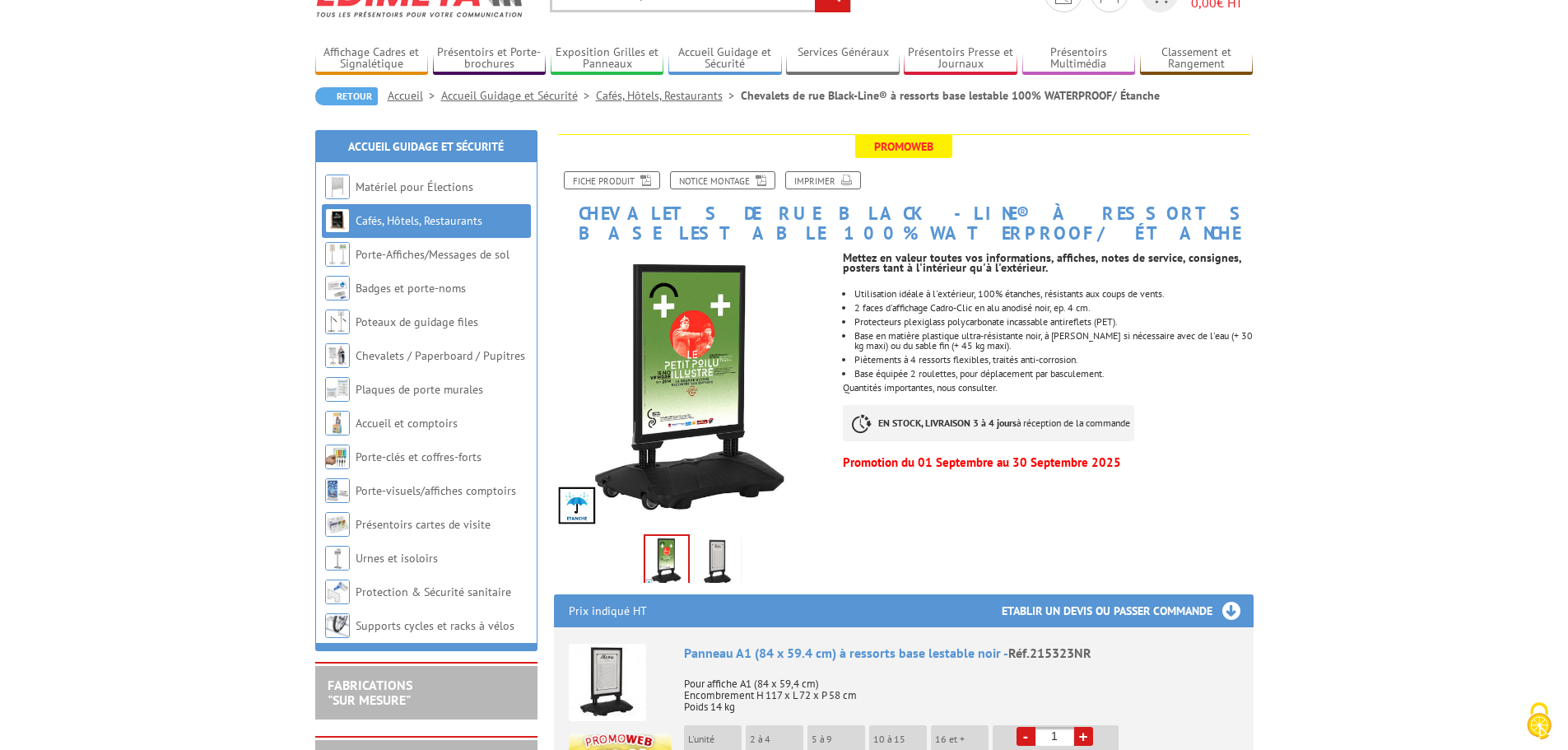
click at [710, 567] on img at bounding box center [718, 563] width 40 height 51
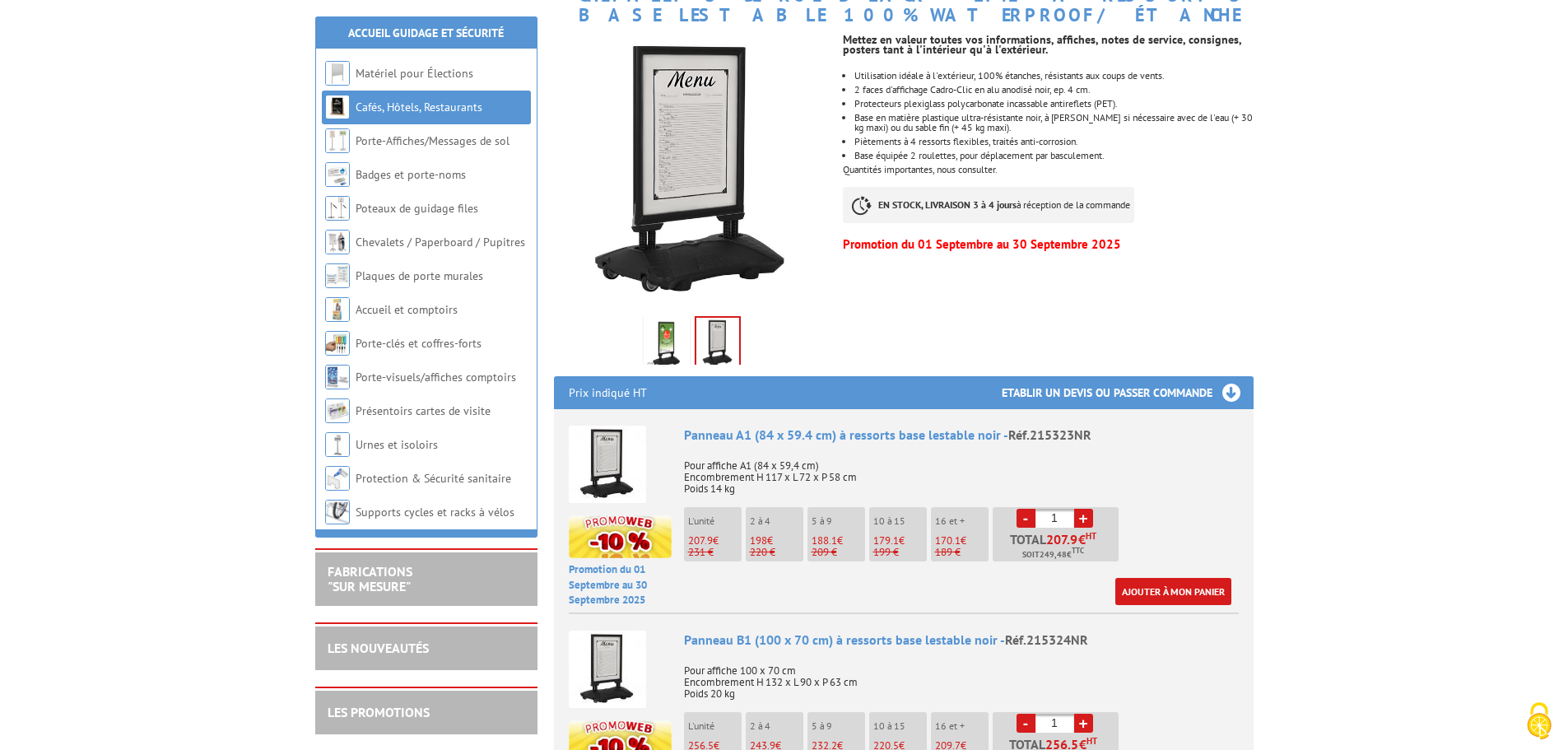
scroll to position [329, 0]
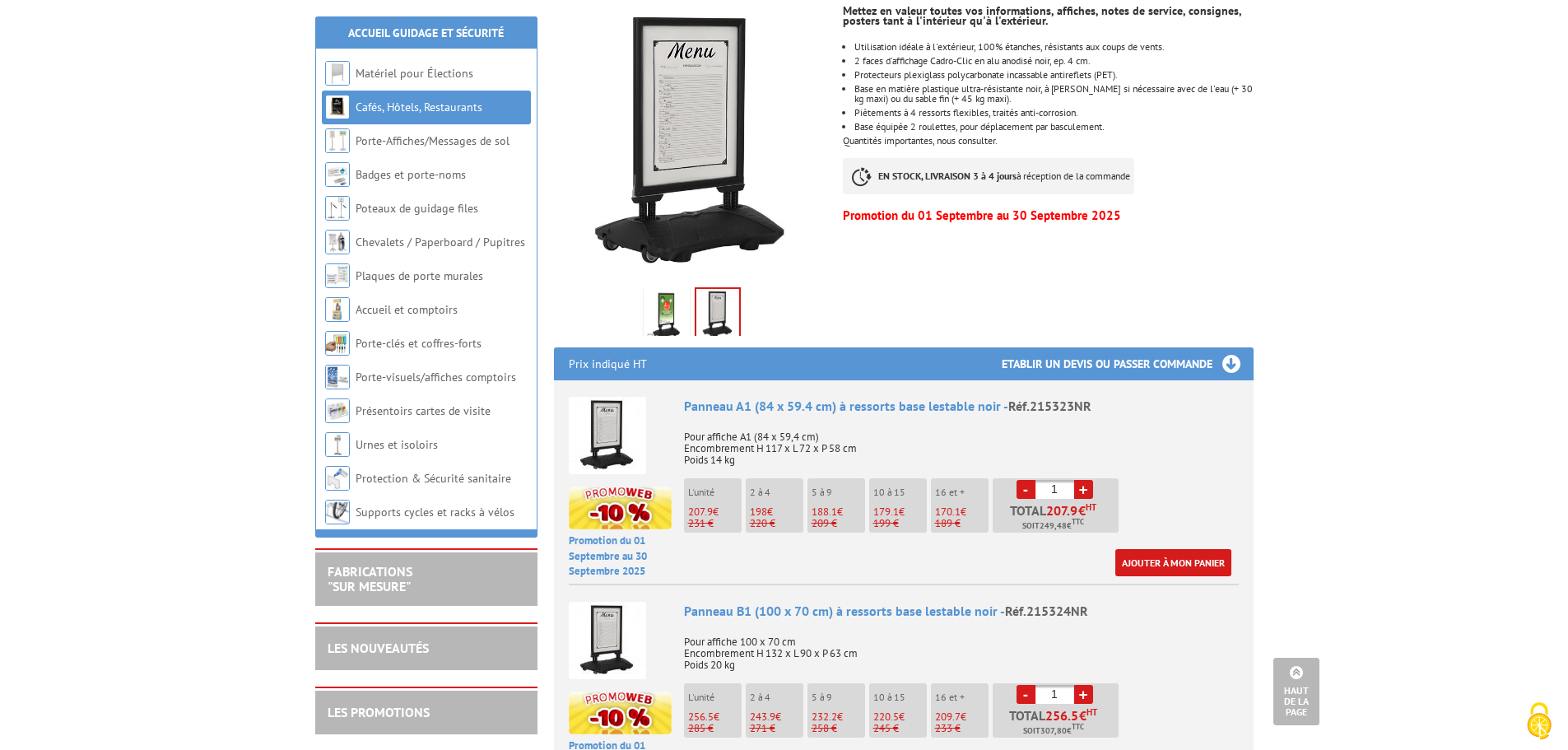
click at [617, 444] on img at bounding box center [607, 435] width 77 height 77
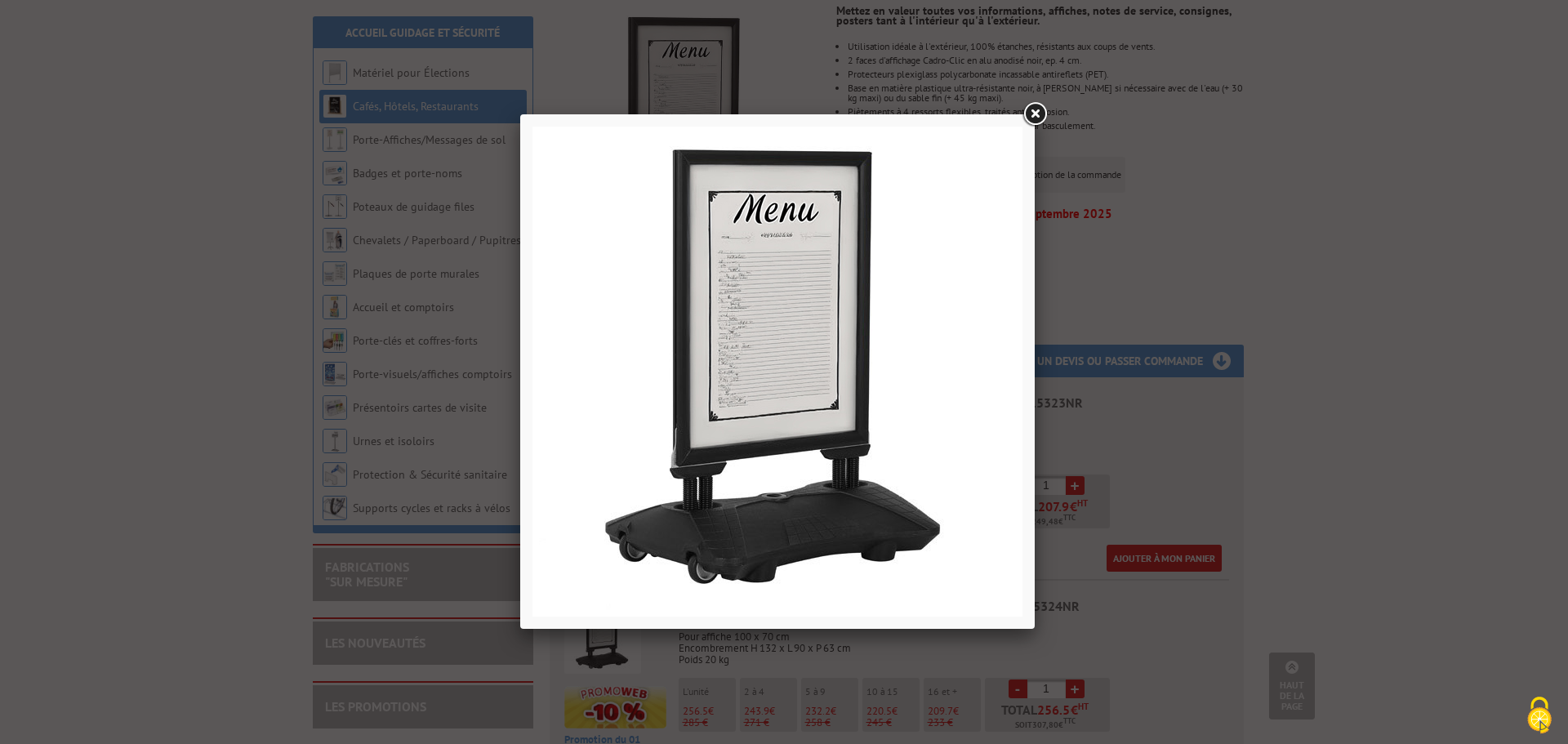
click at [1042, 111] on link at bounding box center [1035, 115] width 30 height 30
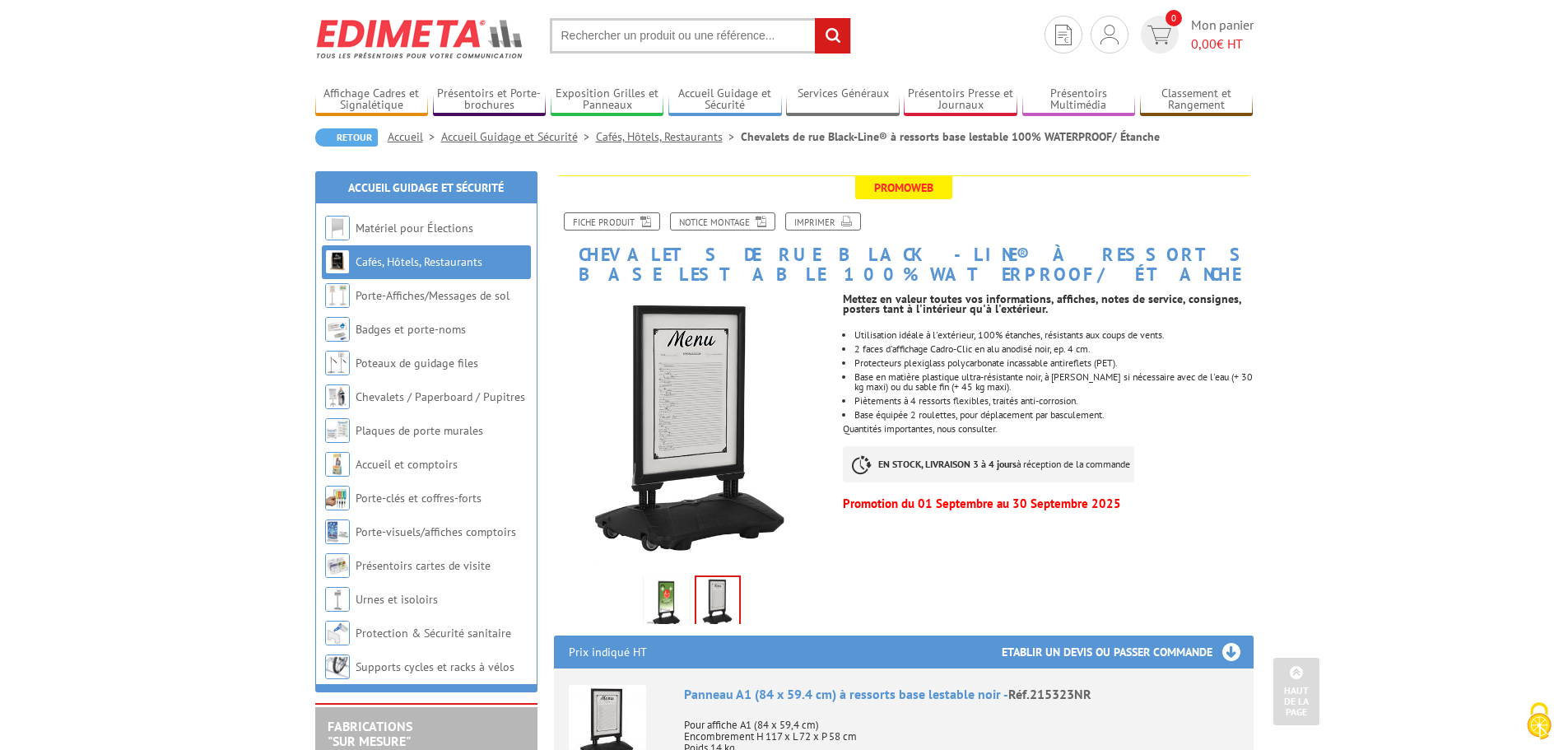
scroll to position [0, 0]
